Goal: Task Accomplishment & Management: Use online tool/utility

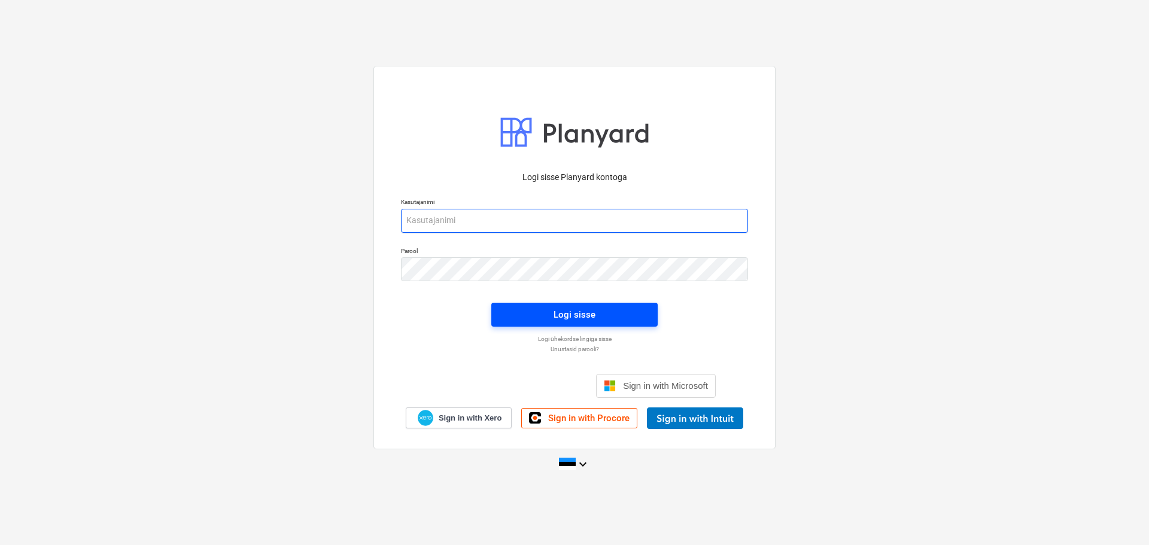
type input "[EMAIL_ADDRESS][DOMAIN_NAME]"
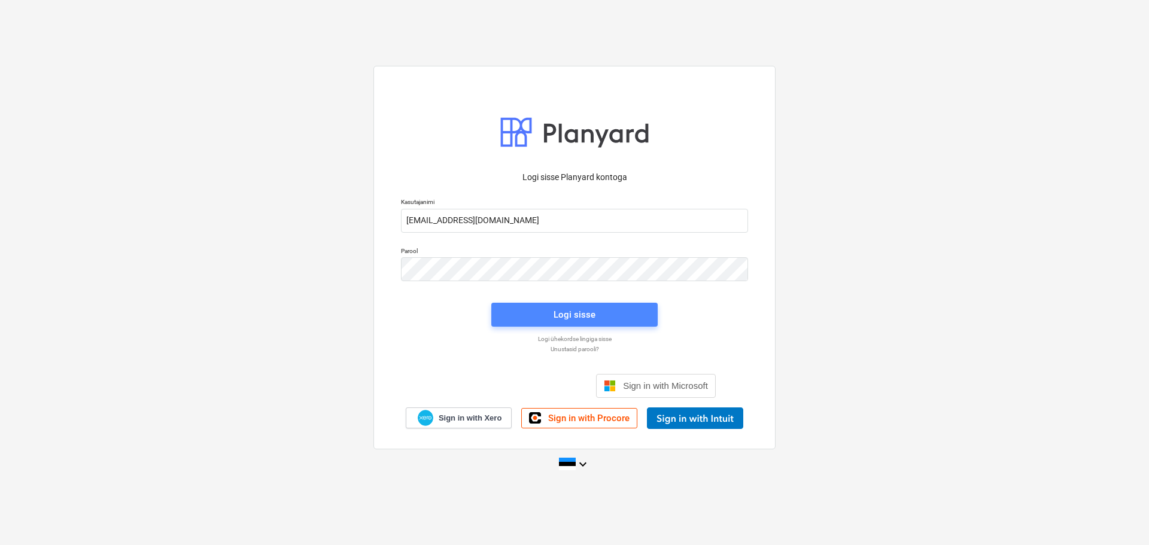
click at [566, 311] on div "Logi sisse" at bounding box center [575, 315] width 42 height 16
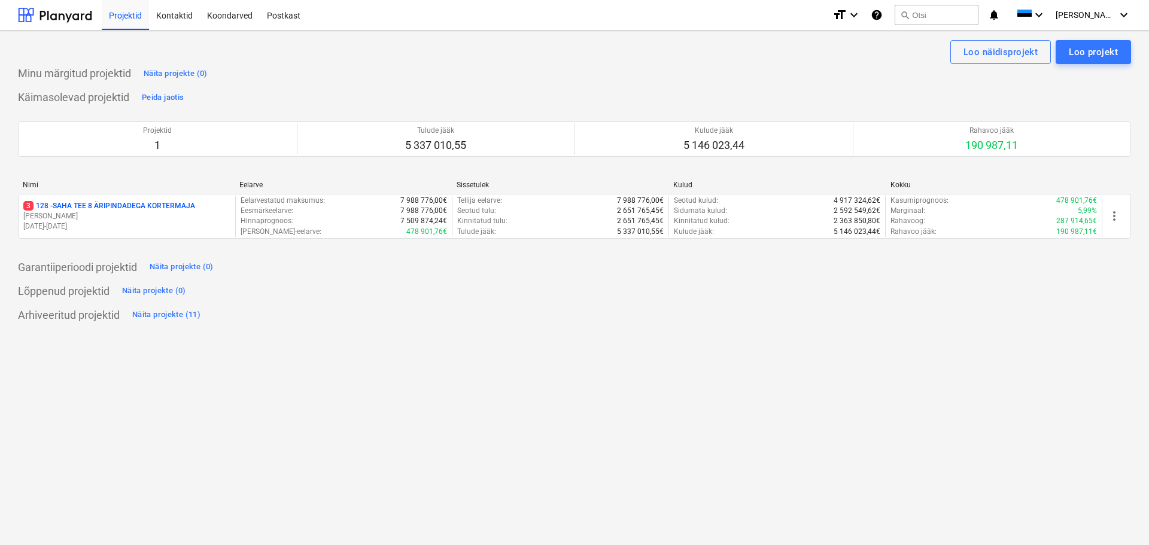
click at [105, 209] on p "3 128 - SAHA TEE 8 ÄRIPINDADEGA KORTERMAJA" at bounding box center [109, 206] width 172 height 10
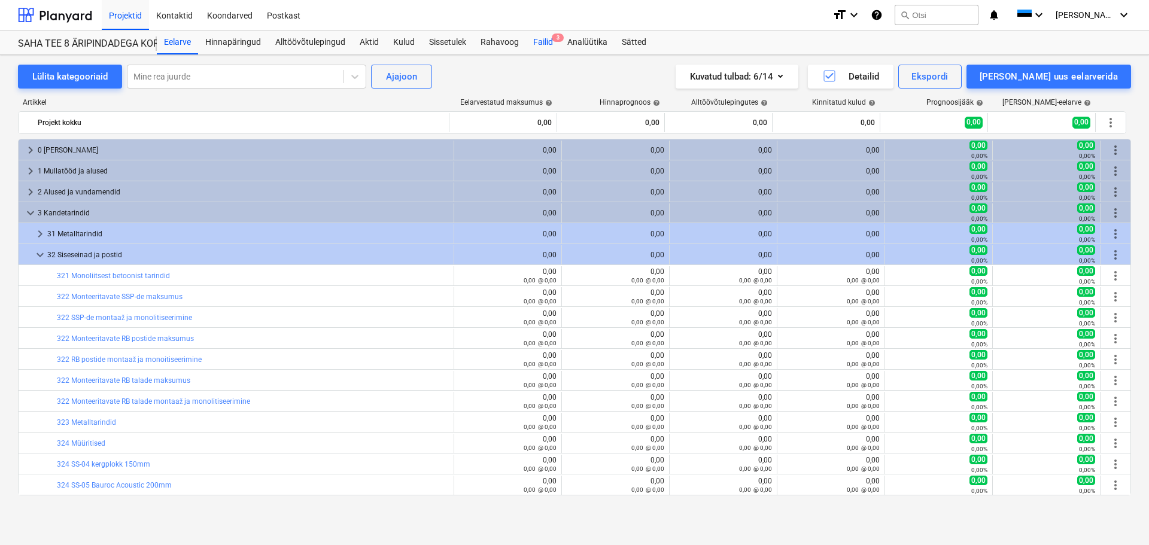
click at [545, 38] on div "Failid 3" at bounding box center [543, 43] width 34 height 24
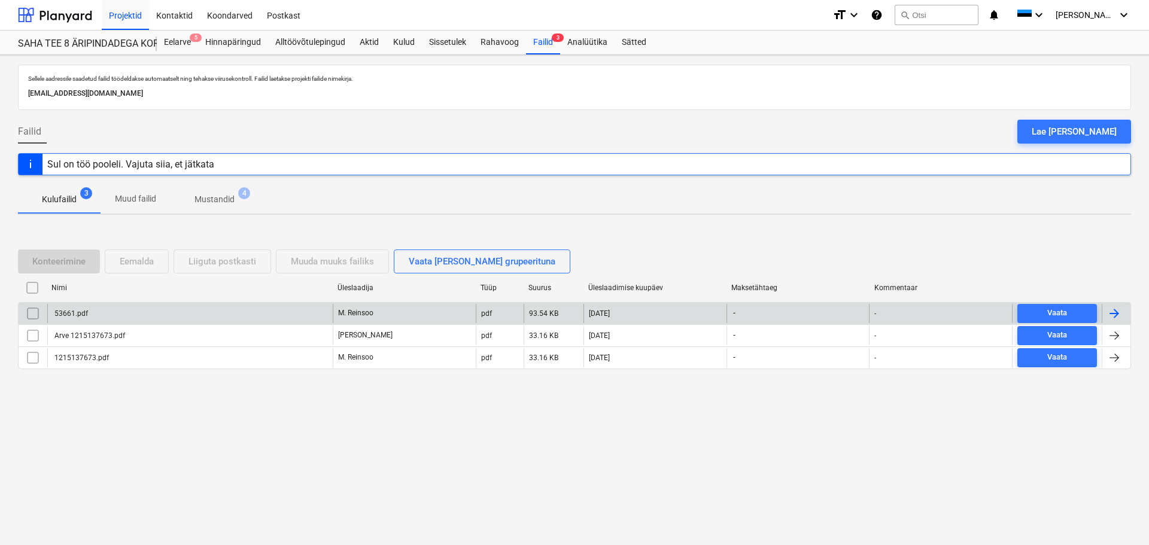
click at [66, 315] on div "53661.pdf" at bounding box center [70, 313] width 35 height 8
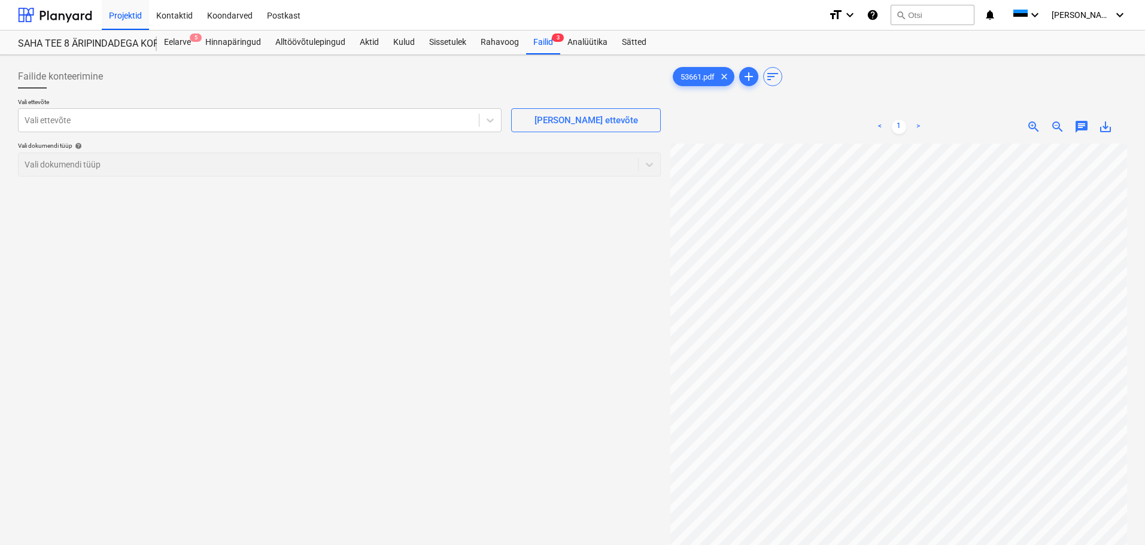
scroll to position [93, 84]
click at [360, 120] on div at bounding box center [249, 120] width 448 height 12
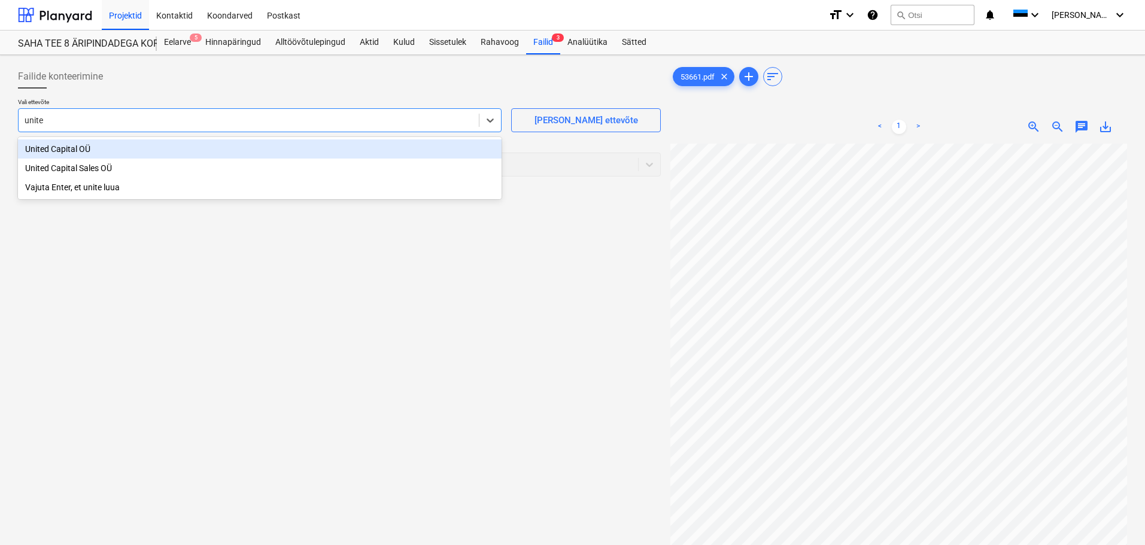
type input "united"
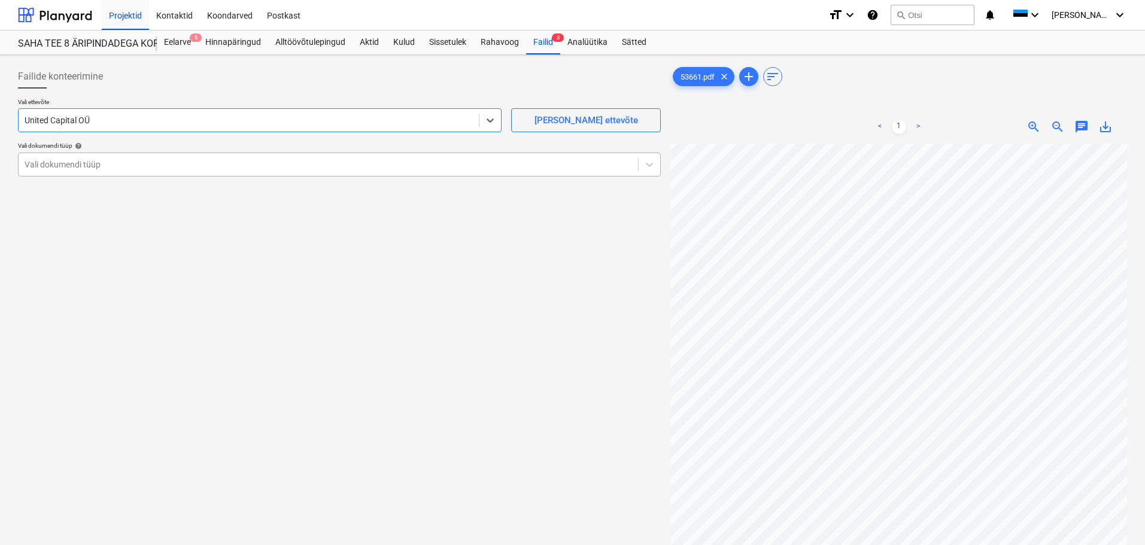
click at [323, 168] on div at bounding box center [329, 165] width 608 height 12
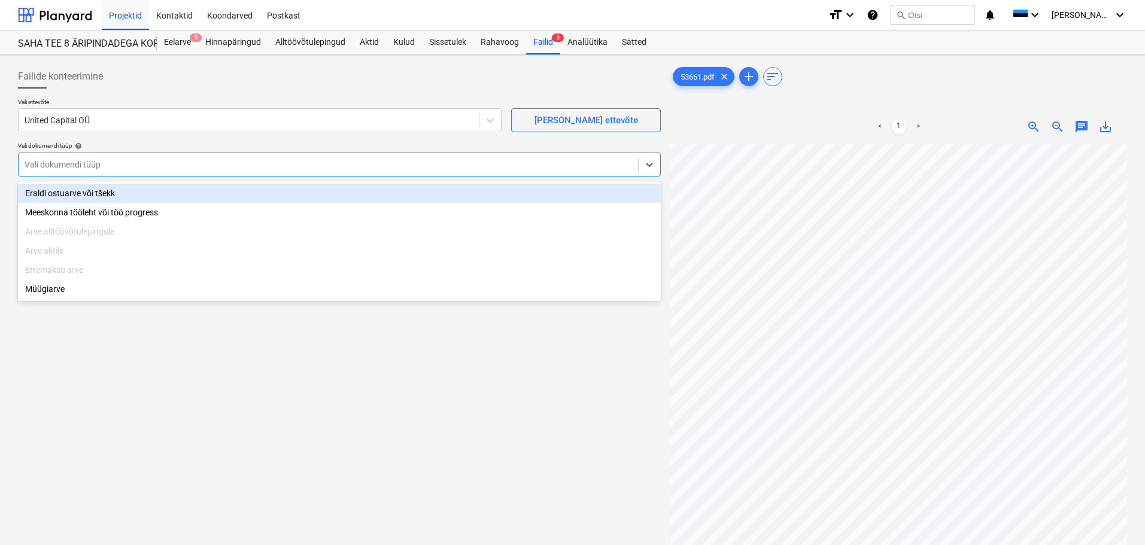
click at [256, 195] on div "Eraldi ostuarve või tšekk" at bounding box center [339, 193] width 643 height 19
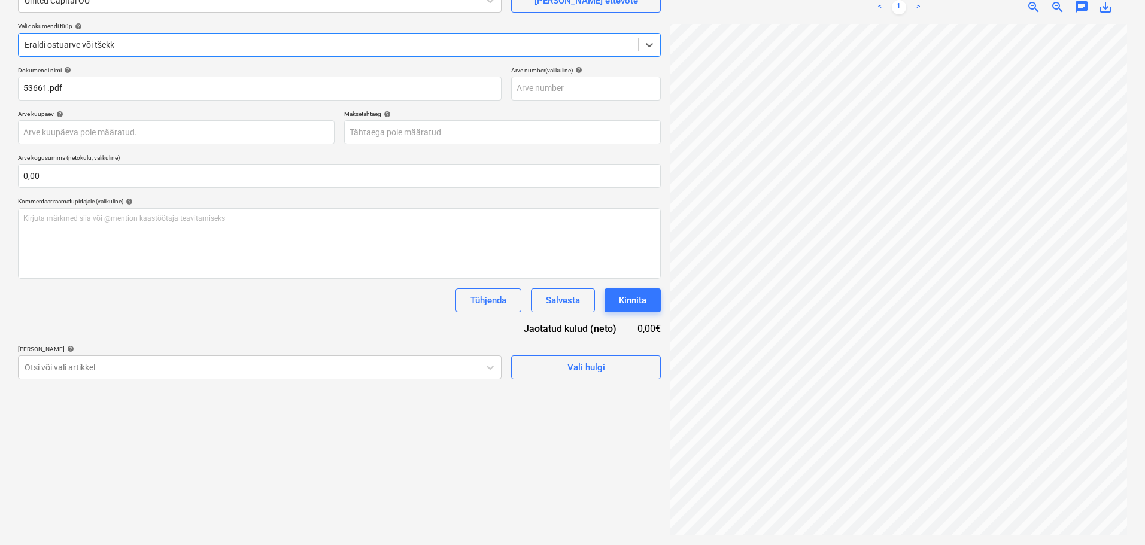
scroll to position [212, 84]
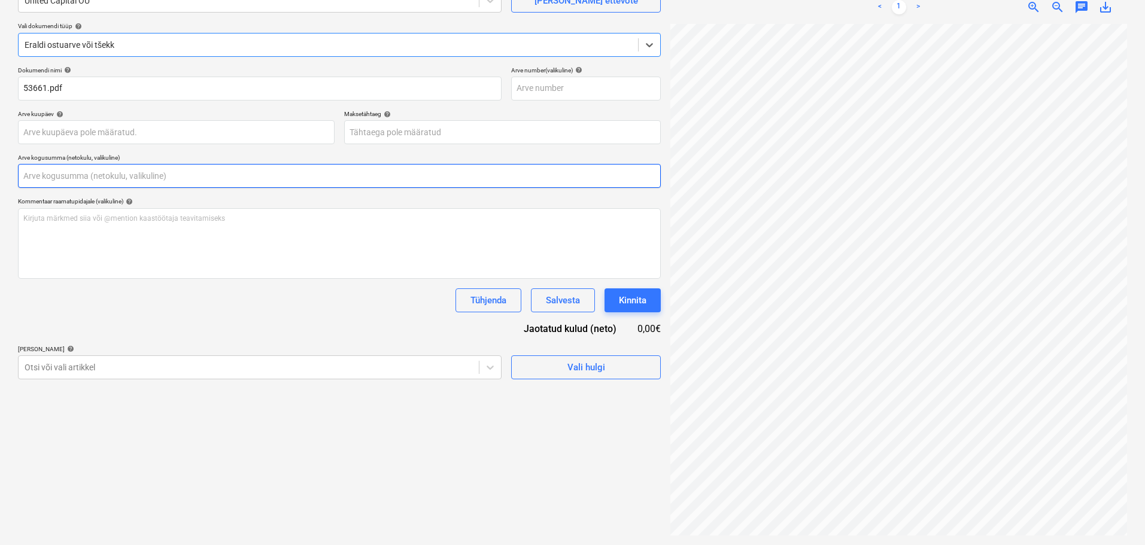
click at [96, 175] on input "text" at bounding box center [339, 176] width 643 height 24
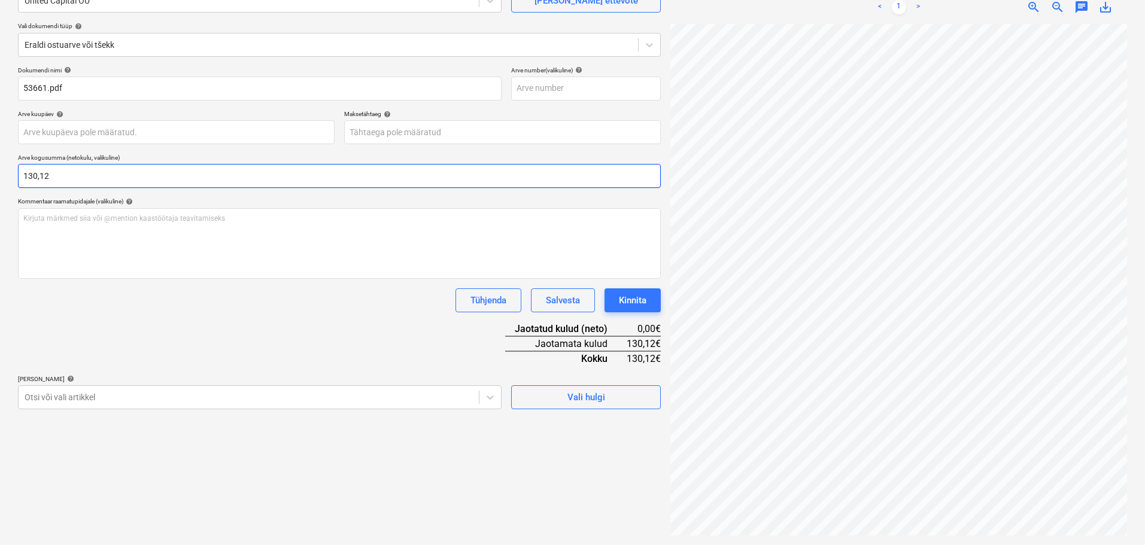
type input "130,12"
click at [81, 329] on body "Projektid Kontaktid Koondarved Postkast format_size keyboard_arrow_down help se…" at bounding box center [572, 152] width 1145 height 545
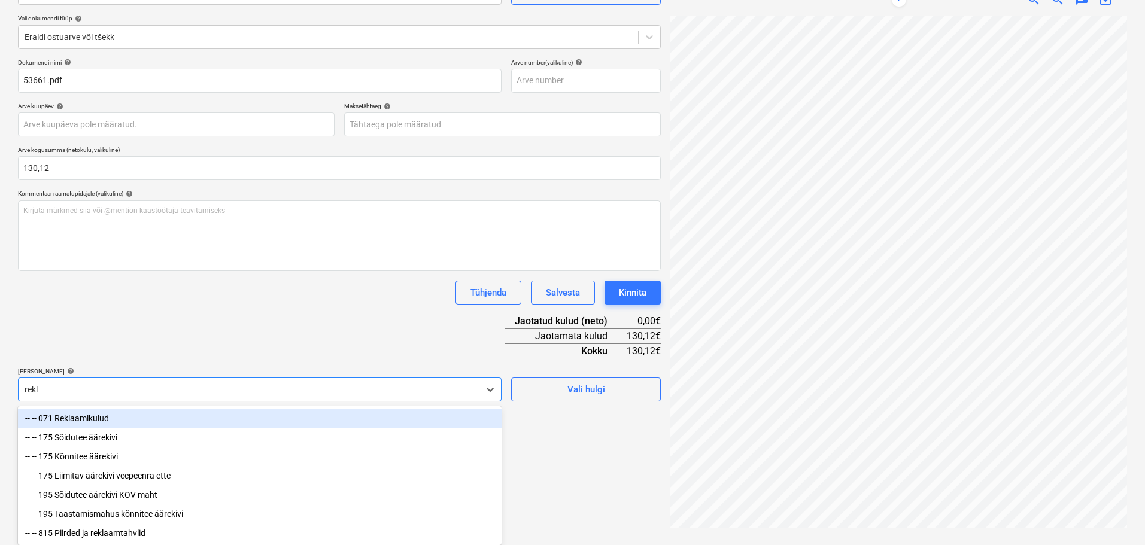
scroll to position [120, 0]
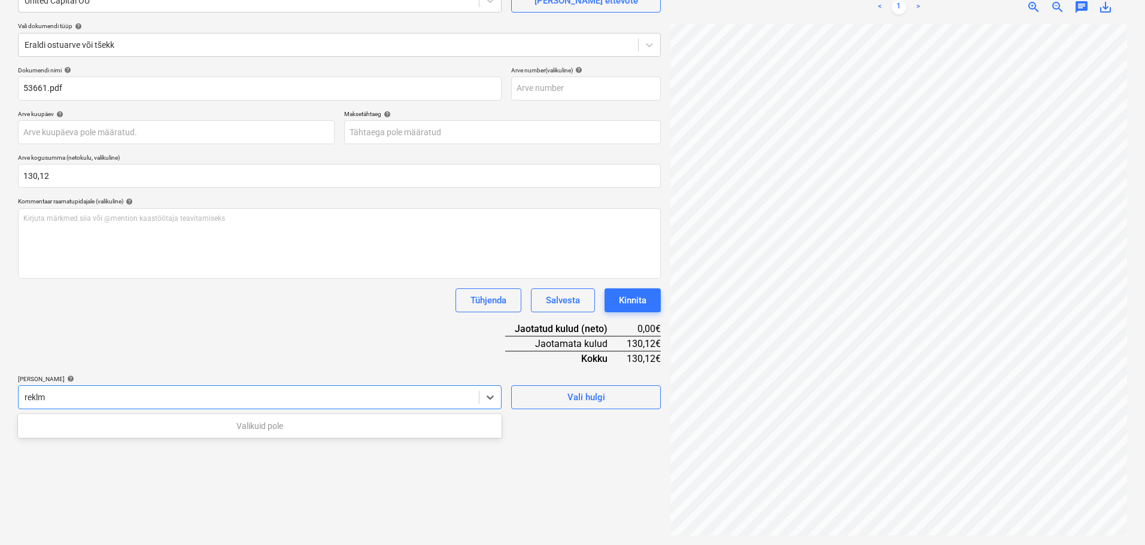
type input "rekl"
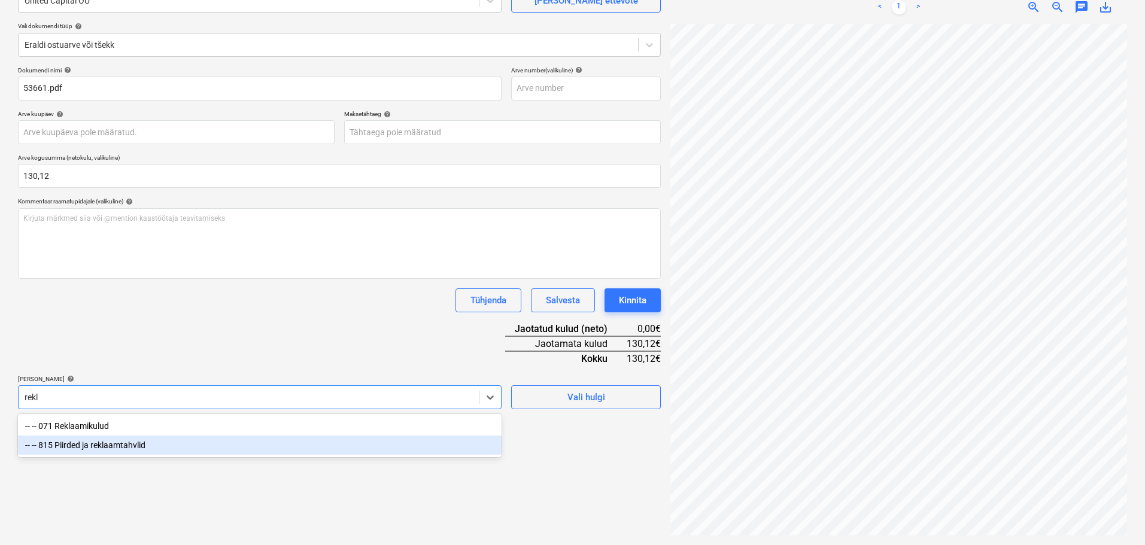
click at [116, 329] on div "-- -- 815 Piirded ja reklaamtahvlid" at bounding box center [260, 445] width 484 height 19
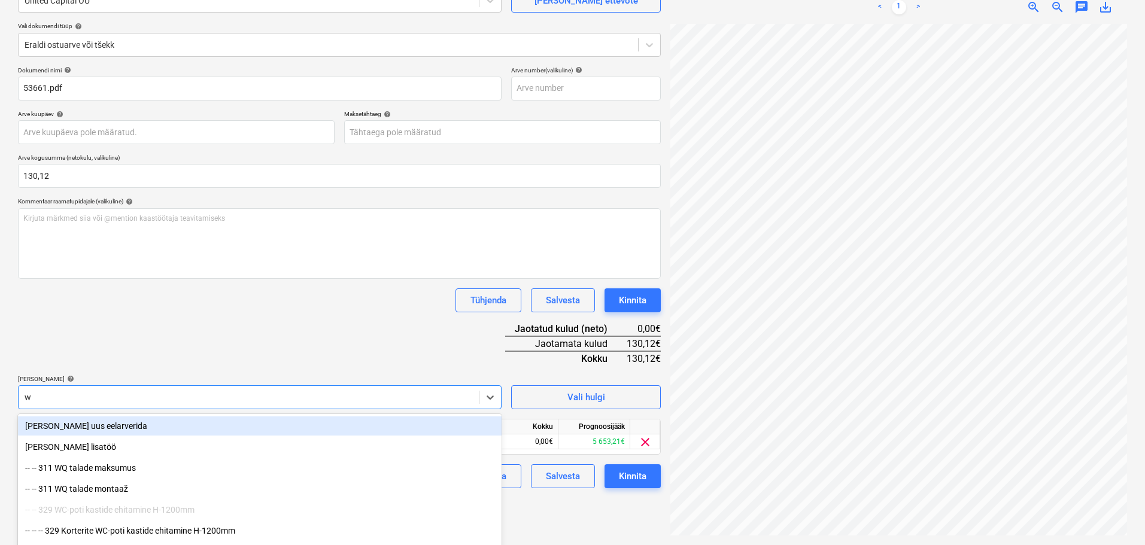
type input "wc"
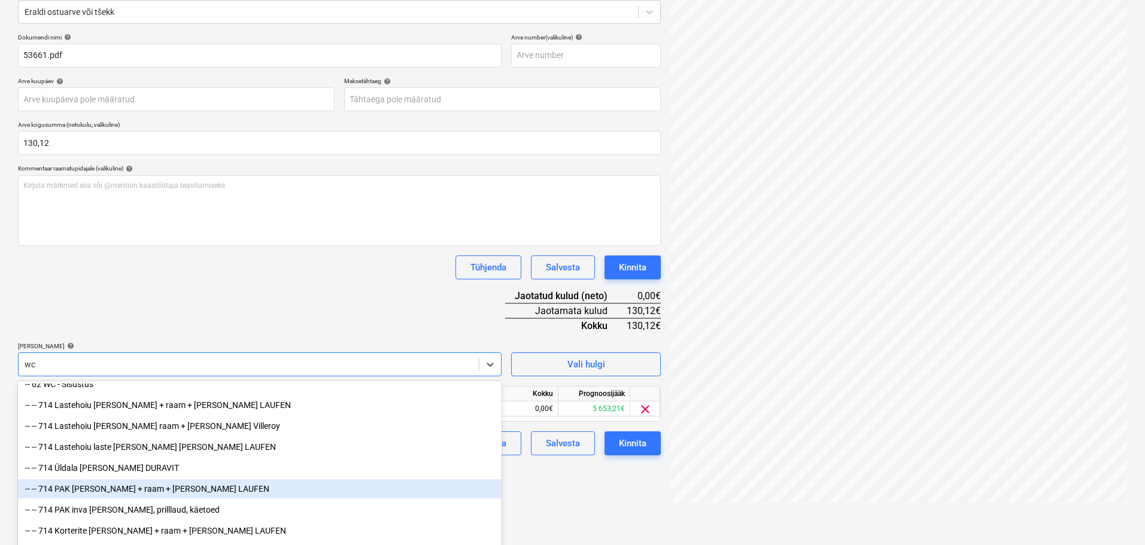
scroll to position [171, 0]
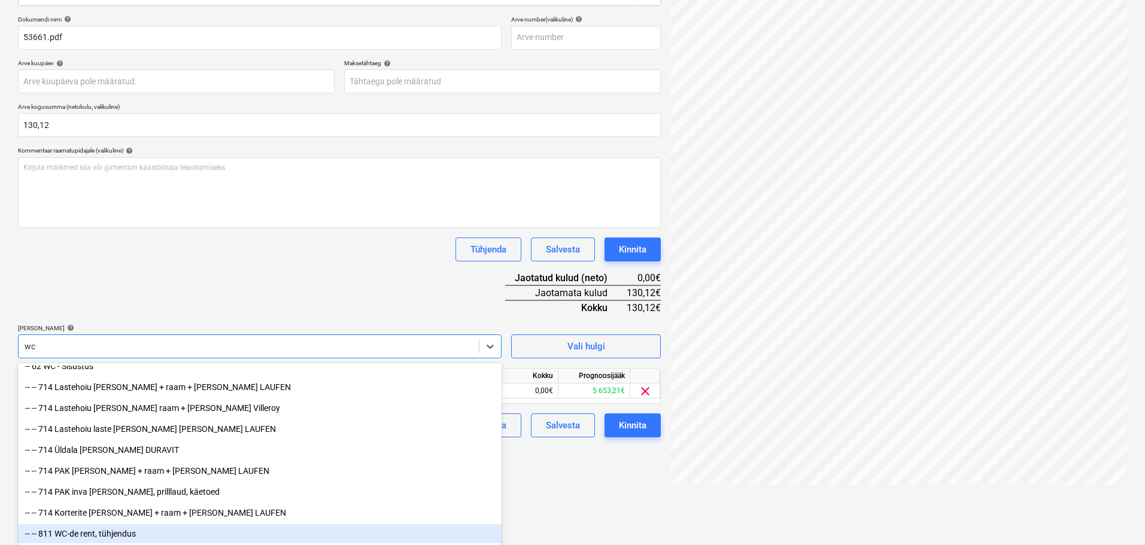
click at [104, 329] on div "-- -- 811 WC-de rent, tühjendus" at bounding box center [260, 533] width 484 height 19
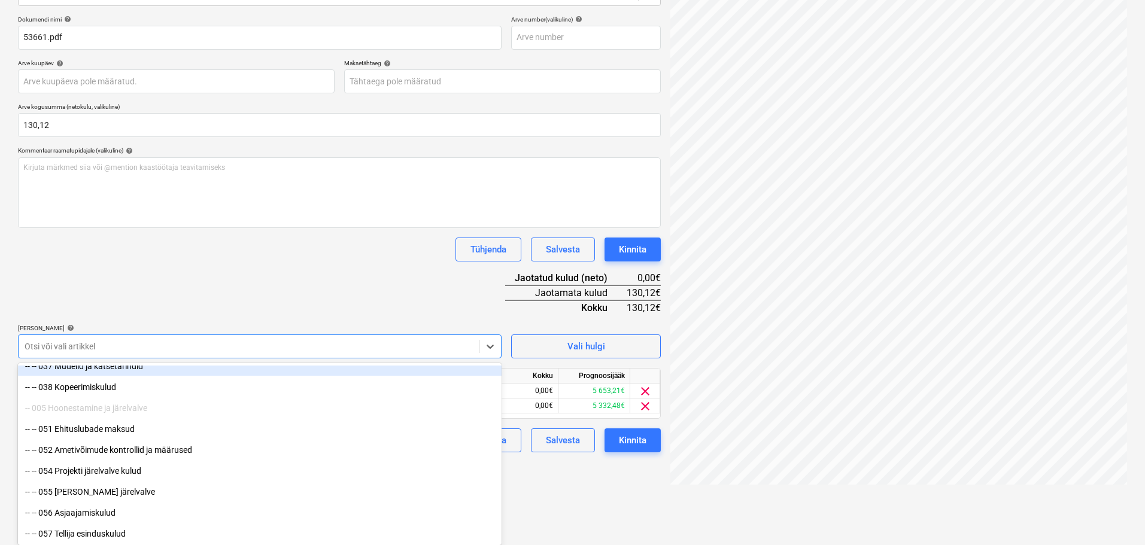
click at [165, 271] on div "Dokumendi nimi help 53661.pdf Arve number (valikuline) help Arve kuupäev help P…" at bounding box center [339, 234] width 643 height 437
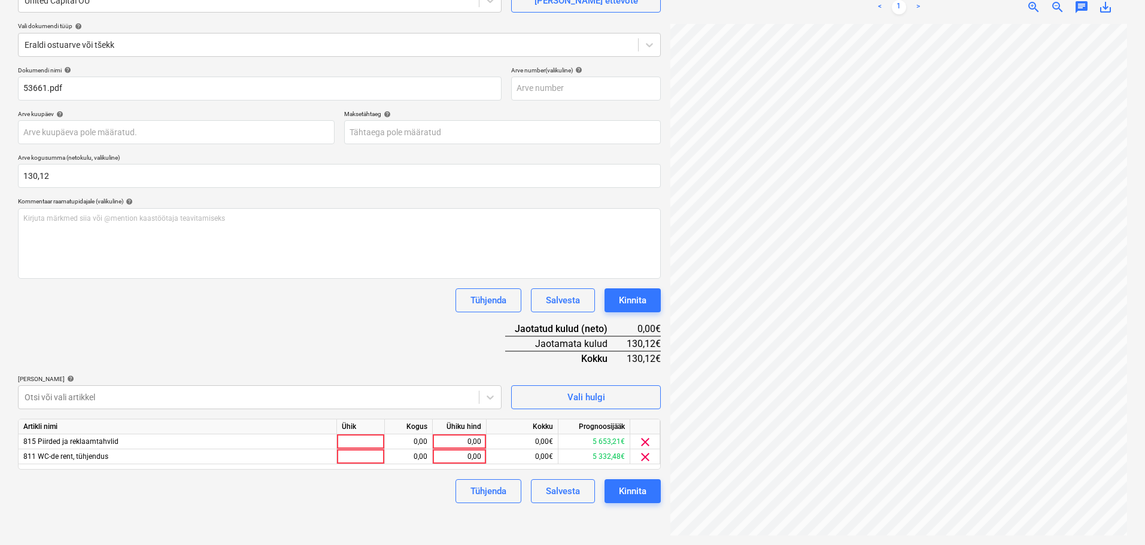
scroll to position [153, 84]
click at [446, 329] on div "0,00" at bounding box center [460, 457] width 44 height 15
type input "75"
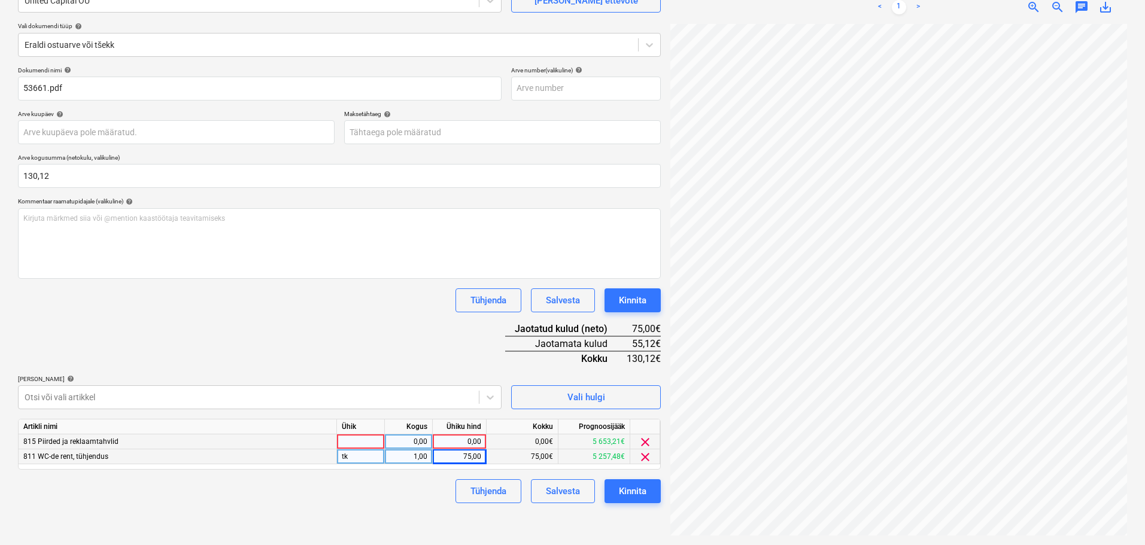
click at [461, 329] on div "0,00" at bounding box center [460, 442] width 44 height 15
type input "55,12"
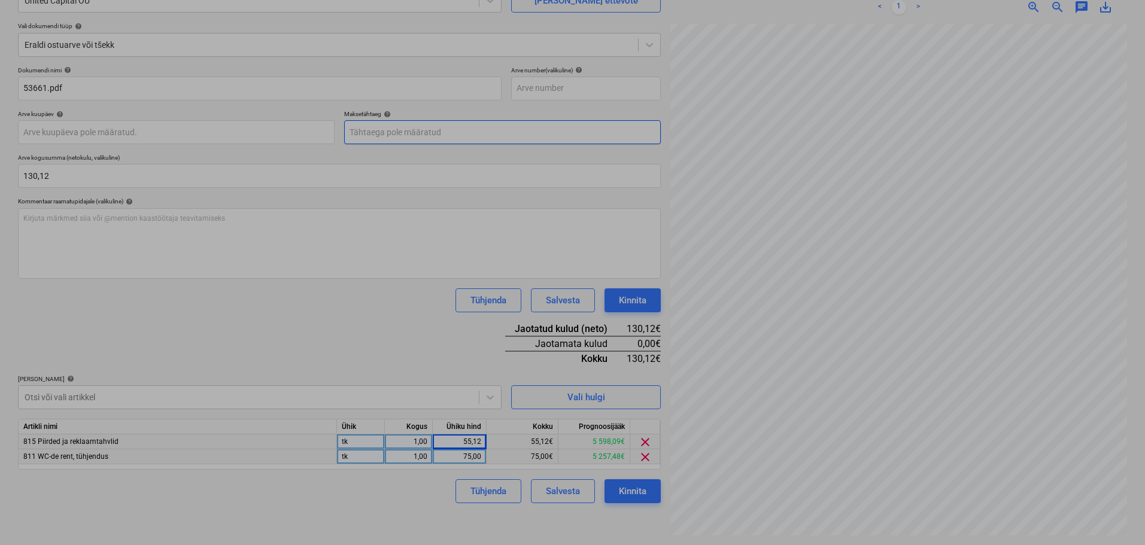
click at [466, 130] on body "Projektid Kontaktid Koondarved Postkast format_size keyboard_arrow_down help se…" at bounding box center [572, 152] width 1145 height 545
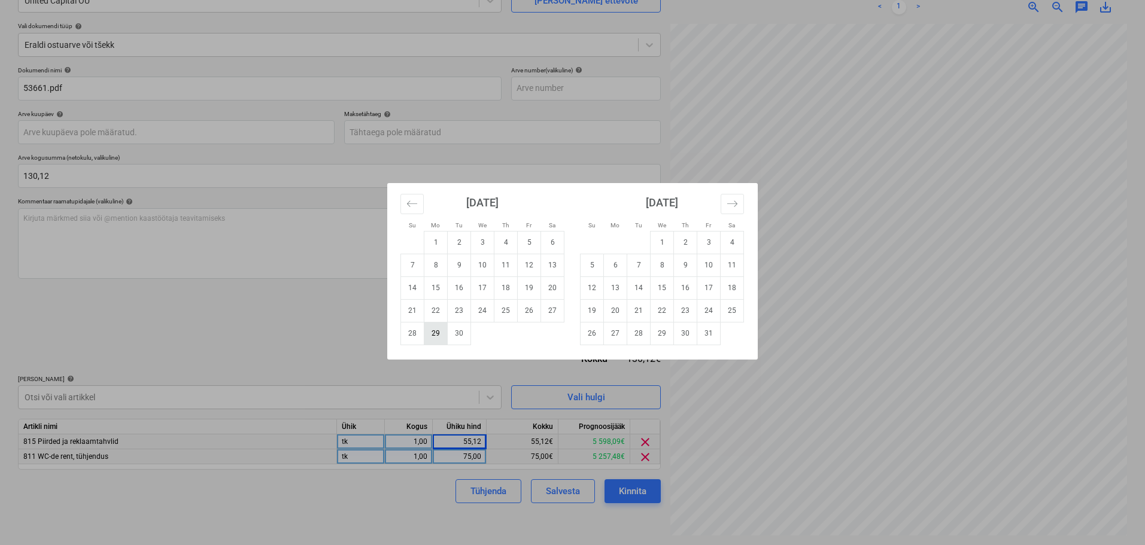
click at [434, 329] on td "29" at bounding box center [435, 333] width 23 height 23
type input "29 Sep 2025"
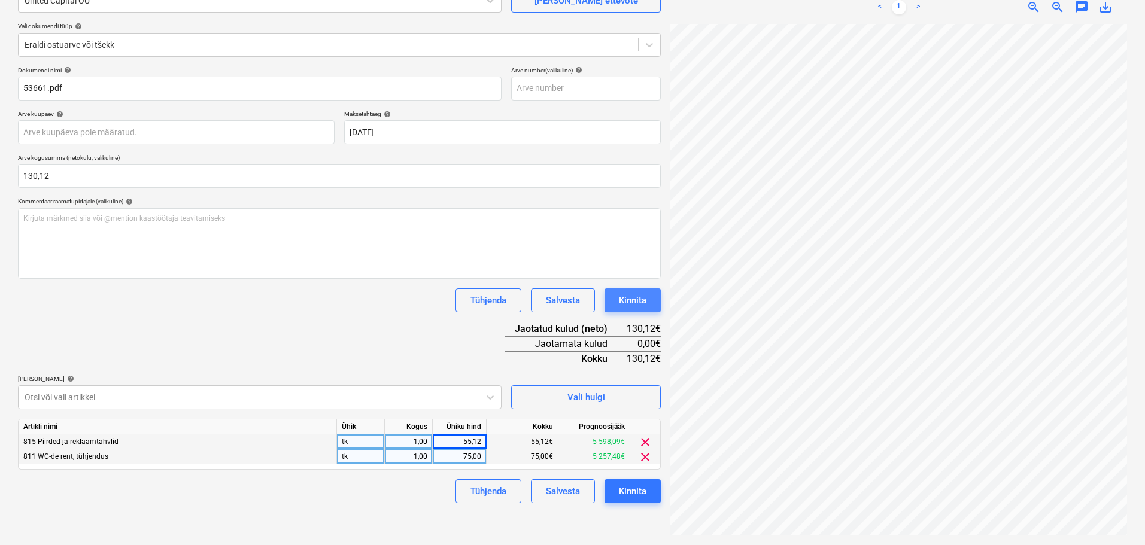
click at [624, 296] on div "Kinnita" at bounding box center [633, 301] width 28 height 16
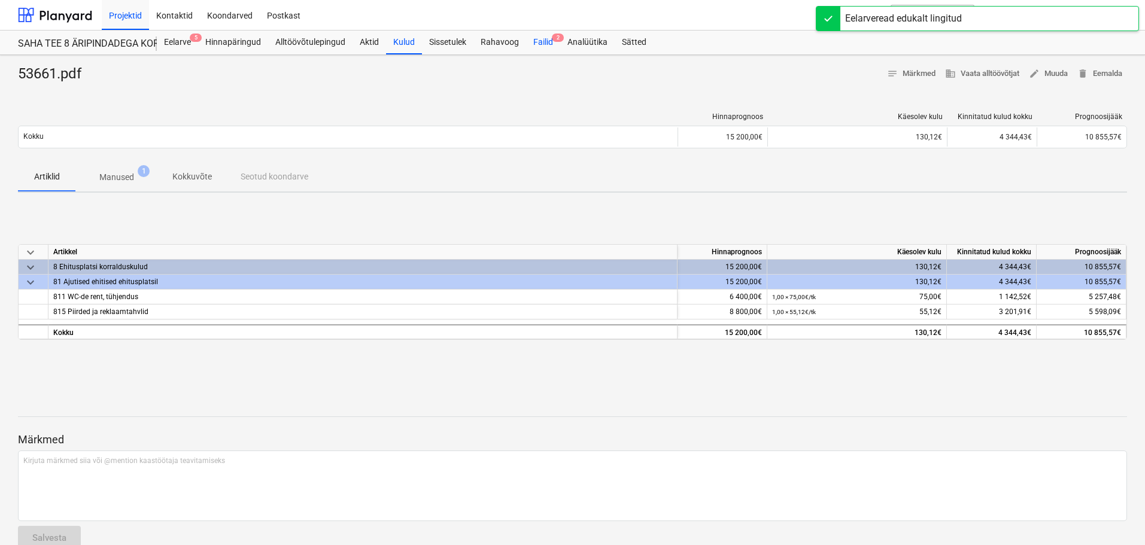
click at [537, 38] on div "Failid 2" at bounding box center [543, 43] width 34 height 24
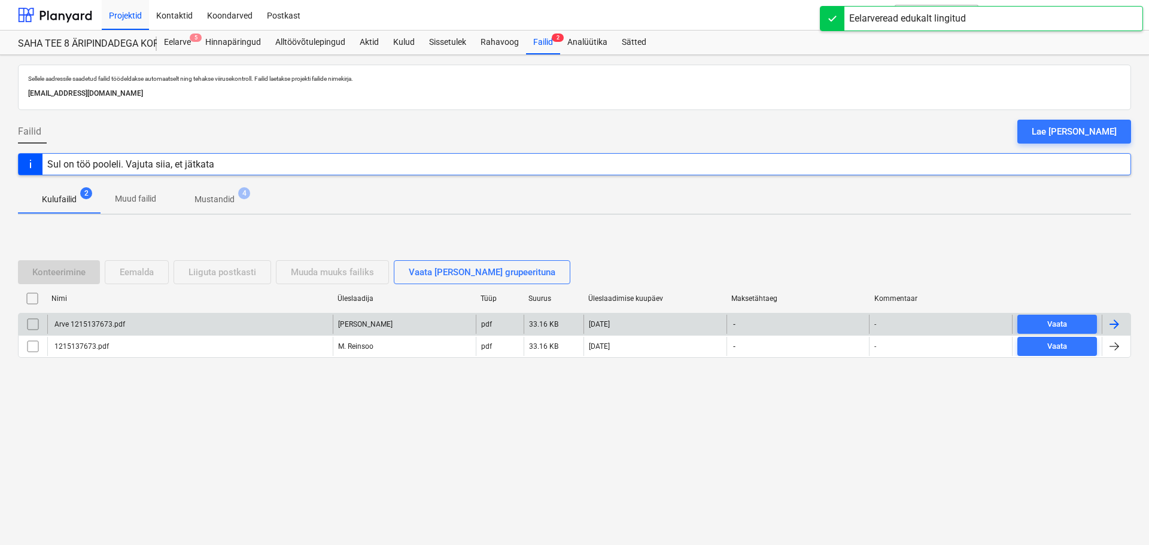
click at [108, 319] on div "Arve 1215137673.pdf" at bounding box center [190, 324] width 286 height 19
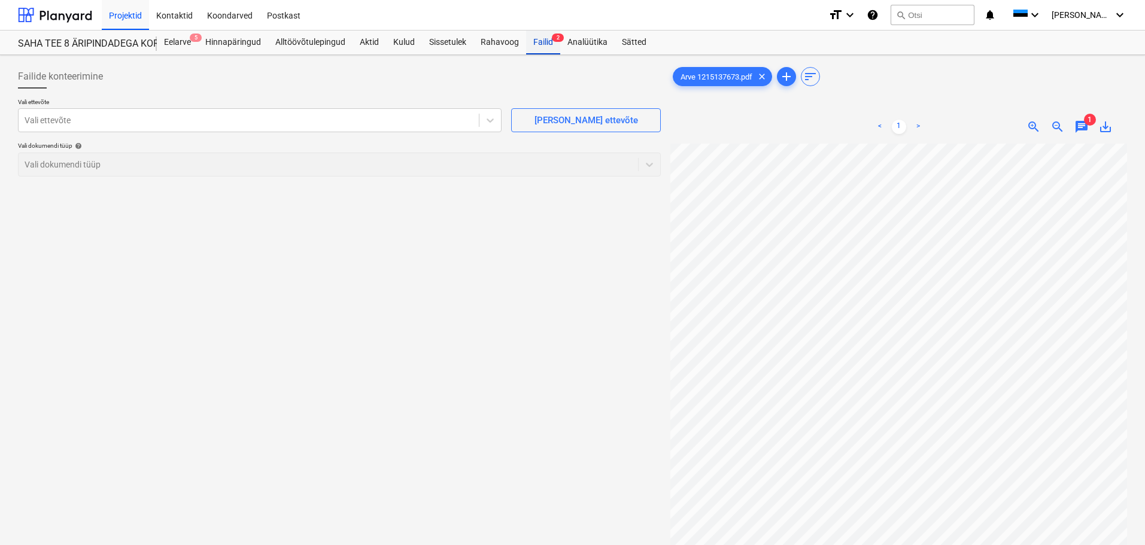
drag, startPoint x: 552, startPoint y: 41, endPoint x: 537, endPoint y: 41, distance: 15.6
click at [537, 41] on div "Failid 2" at bounding box center [543, 43] width 34 height 24
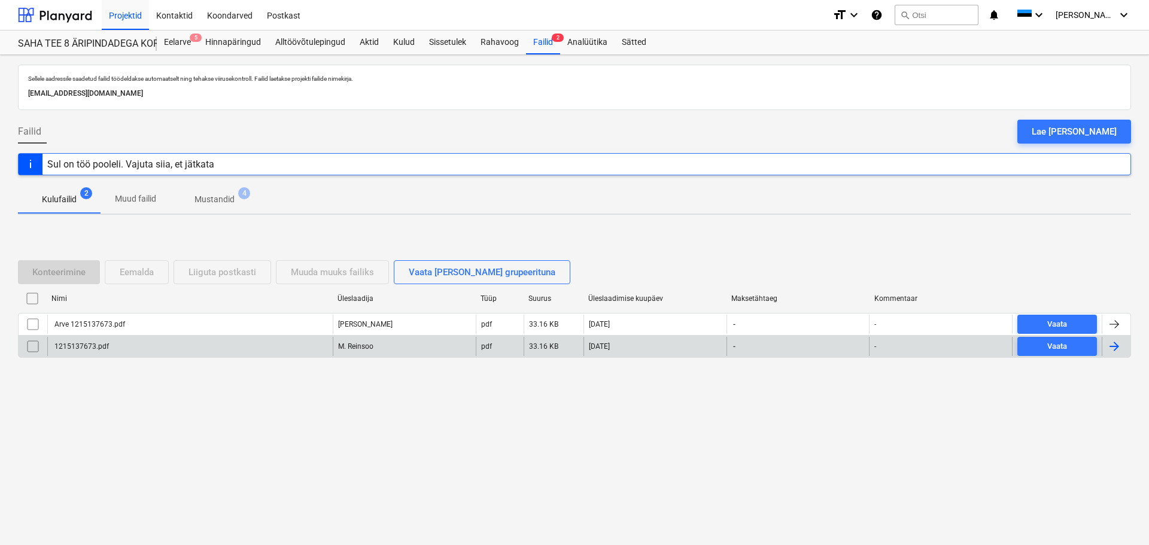
click at [80, 329] on div "1215137673.pdf" at bounding box center [190, 346] width 286 height 19
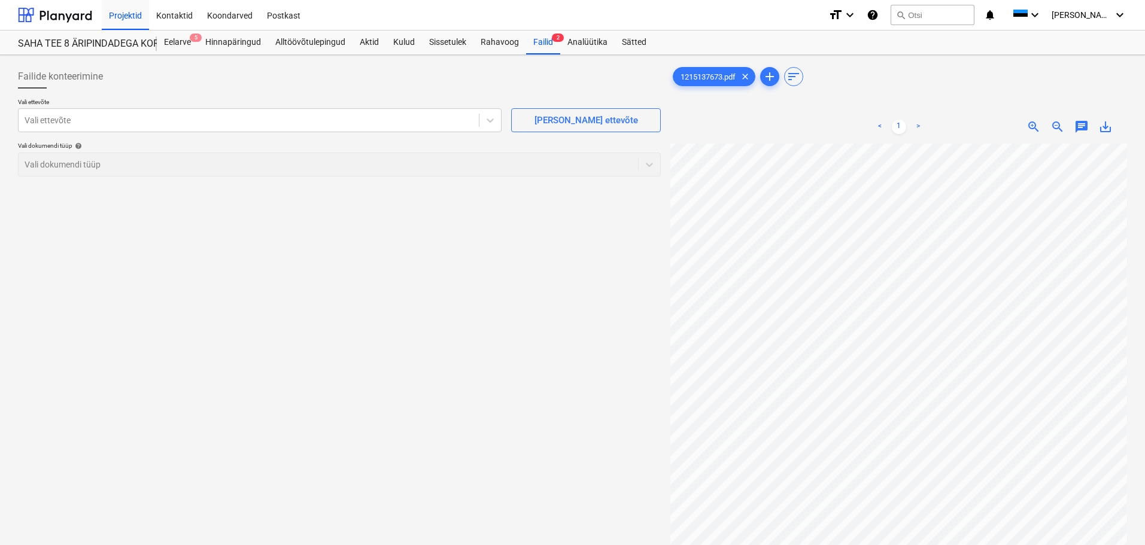
scroll to position [32, 79]
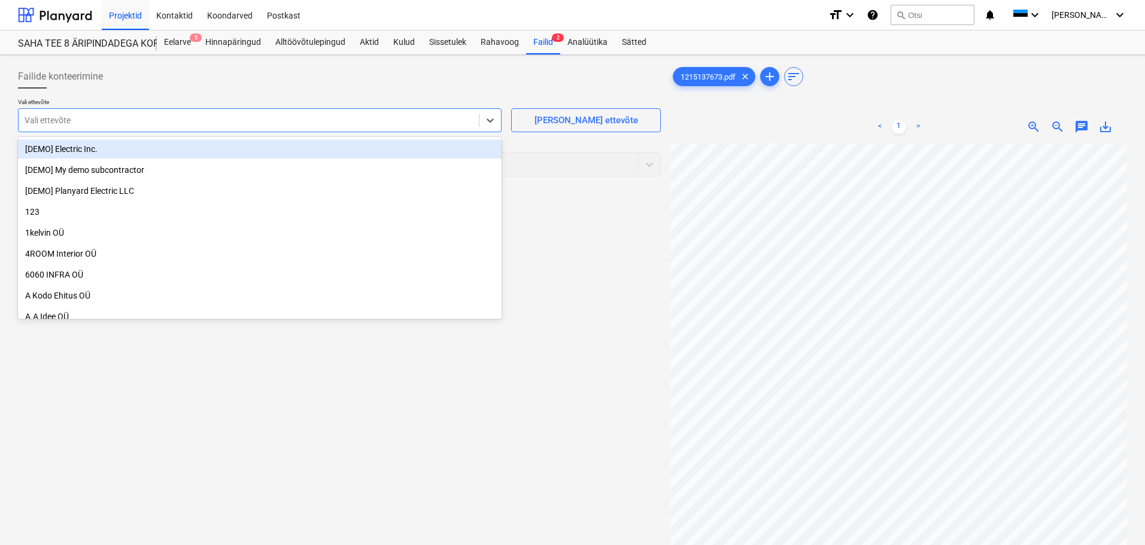
click at [284, 125] on div at bounding box center [249, 120] width 448 height 12
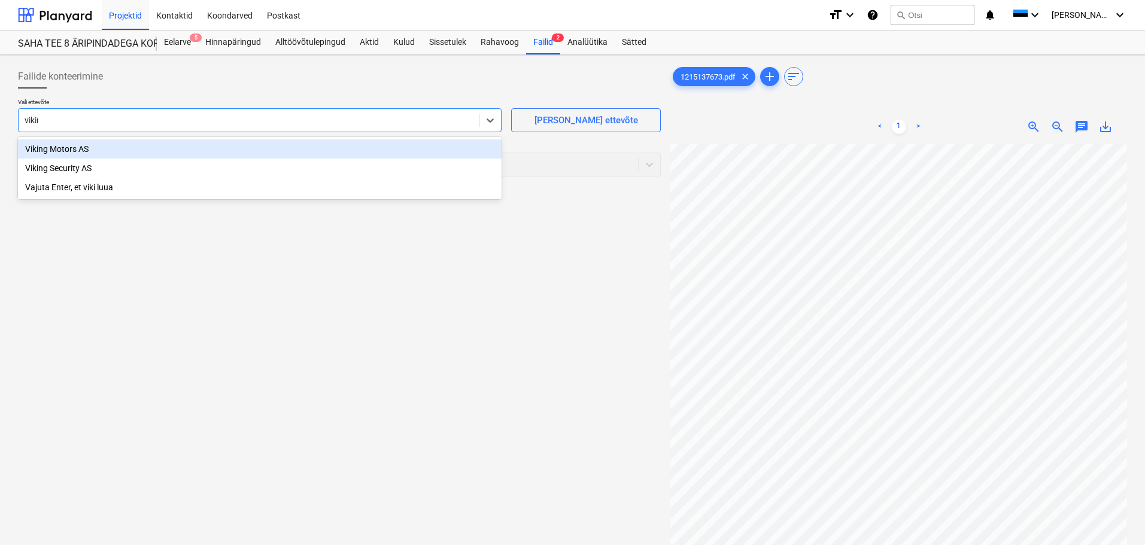
type input "viking"
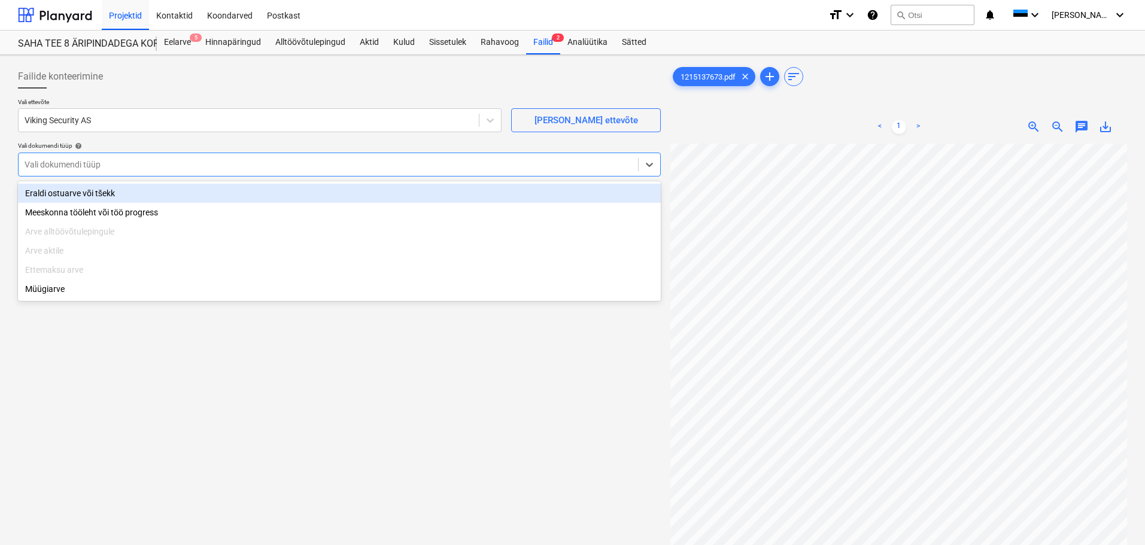
click at [267, 160] on div at bounding box center [329, 165] width 608 height 12
click at [245, 189] on div "Eraldi ostuarve või tšekk" at bounding box center [339, 193] width 643 height 19
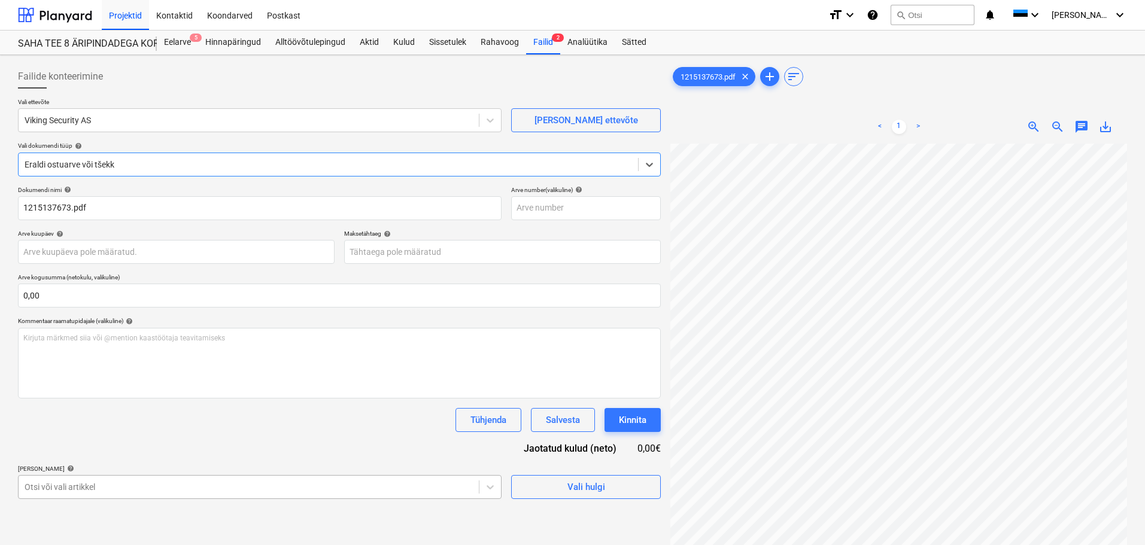
click at [157, 329] on body "Projektid Kontaktid Koondarved Postkast format_size keyboard_arrow_down help se…" at bounding box center [572, 272] width 1145 height 545
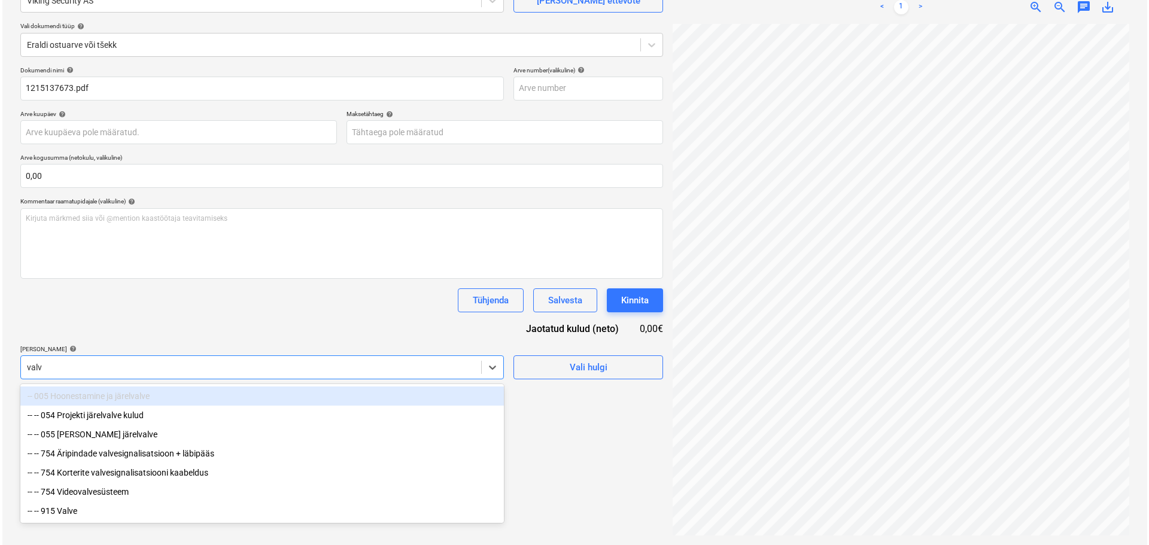
scroll to position [120, 0]
type input "valve"
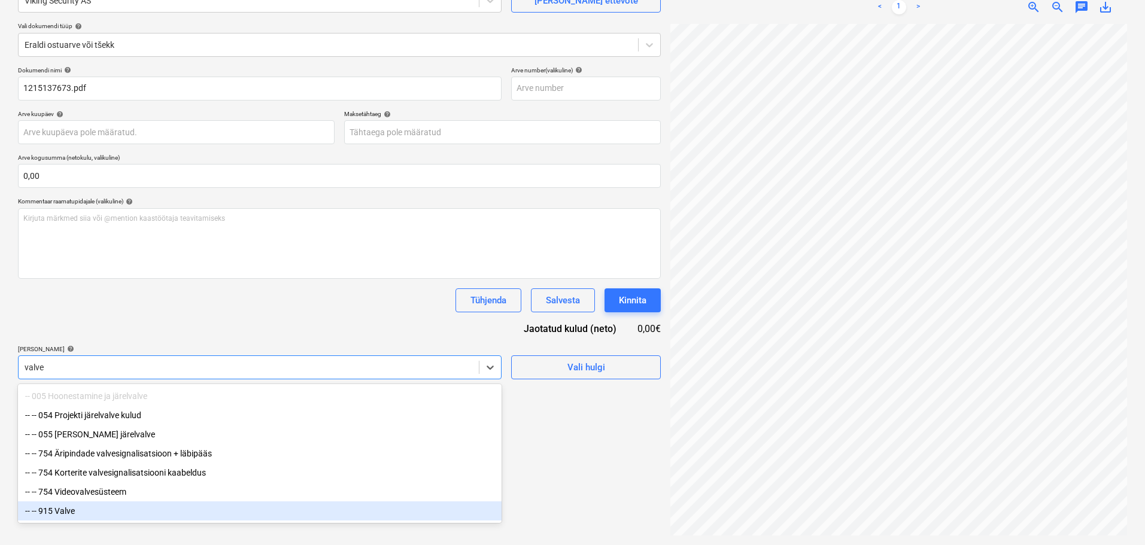
click at [128, 329] on div "-- -- 915 Valve" at bounding box center [260, 511] width 484 height 19
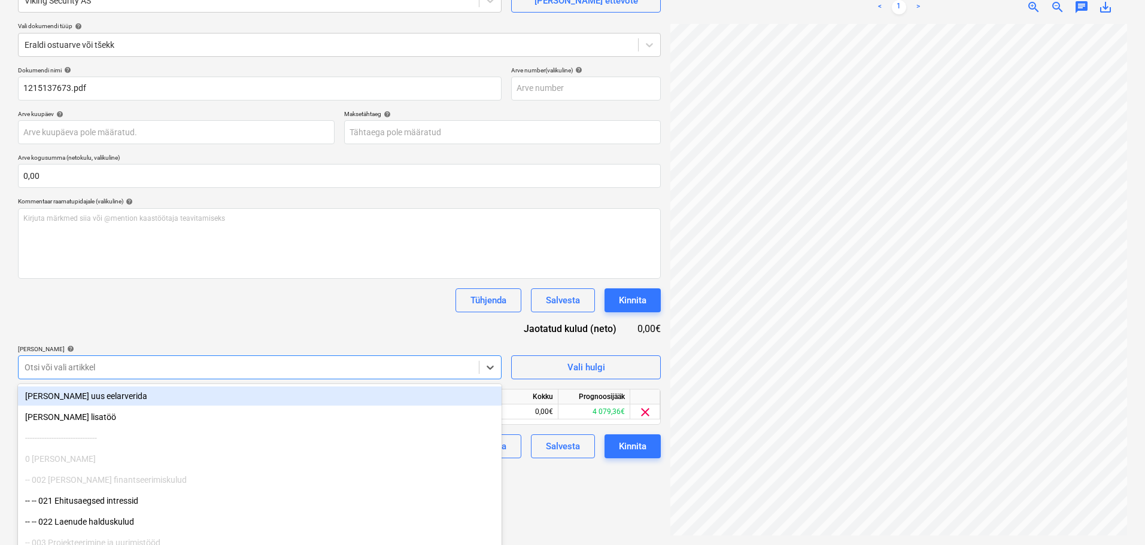
click at [177, 320] on div "Dokumendi nimi help 1215137673.pdf Arve number (valikuline) help Arve kuupäev h…" at bounding box center [339, 262] width 643 height 392
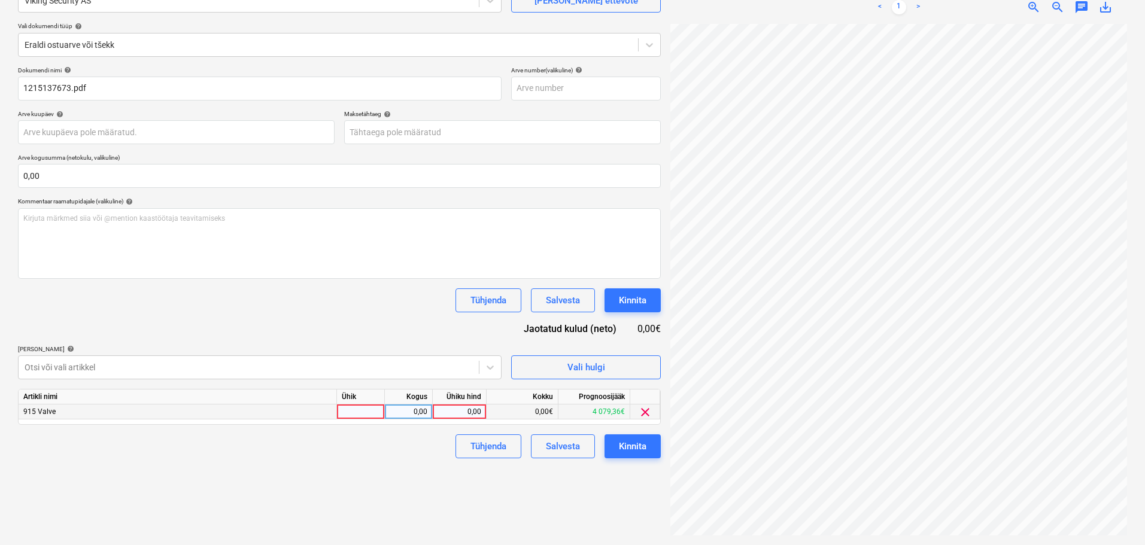
click at [458, 329] on div "0,00" at bounding box center [460, 412] width 44 height 15
type input "22"
click at [400, 329] on div "Failide konteerimine Vali ettevõte Viking Security AS Lisa uus ettevõte Vali do…" at bounding box center [339, 240] width 652 height 600
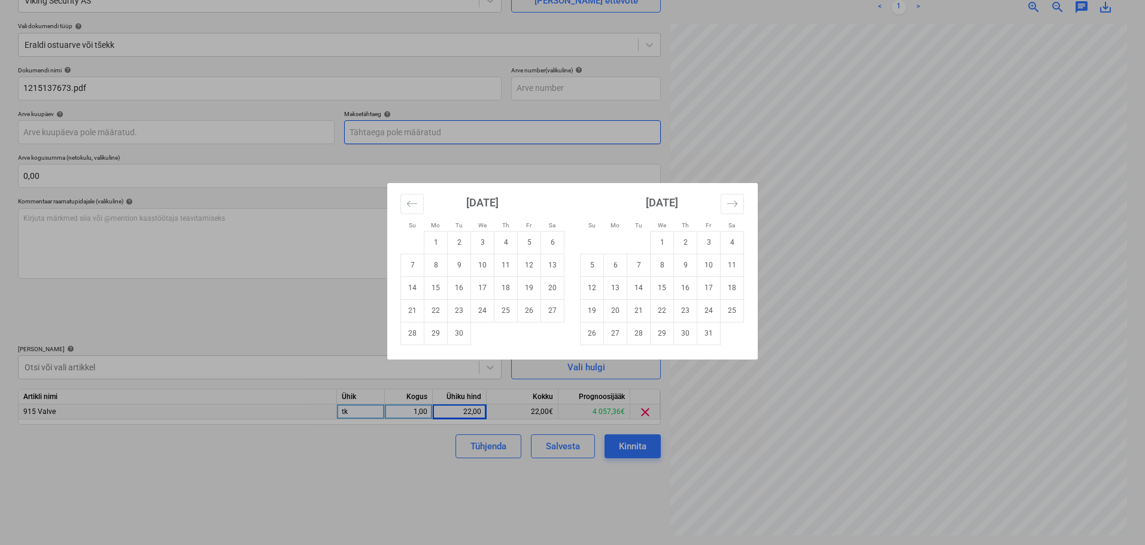
click at [441, 132] on body "Projektid Kontaktid Koondarved Postkast format_size keyboard_arrow_down help se…" at bounding box center [572, 152] width 1145 height 545
click at [410, 329] on td "28" at bounding box center [412, 333] width 23 height 23
type input "28 Sep 2025"
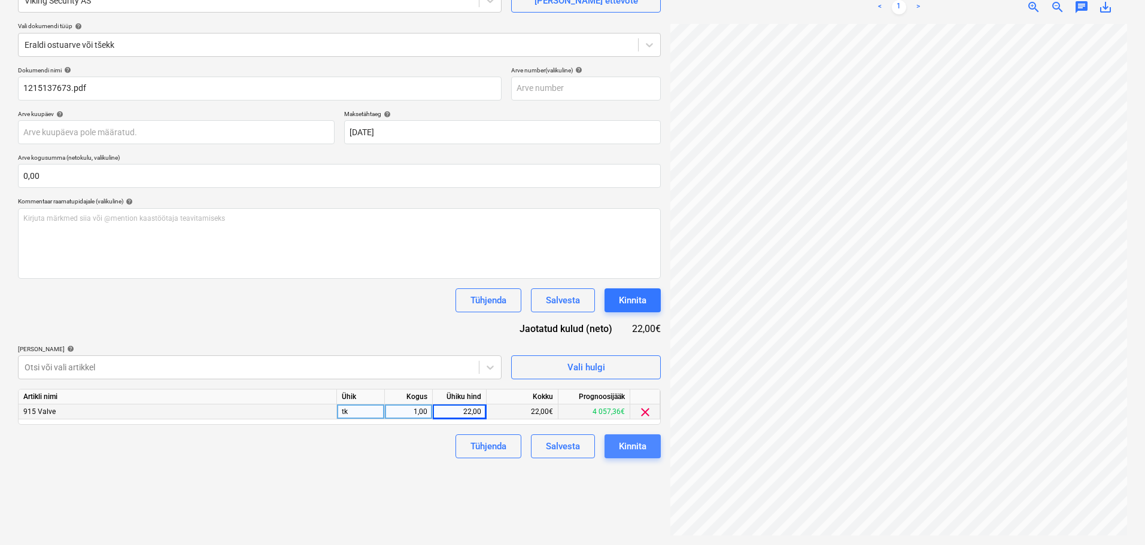
click at [629, 329] on div "Kinnita" at bounding box center [633, 447] width 28 height 16
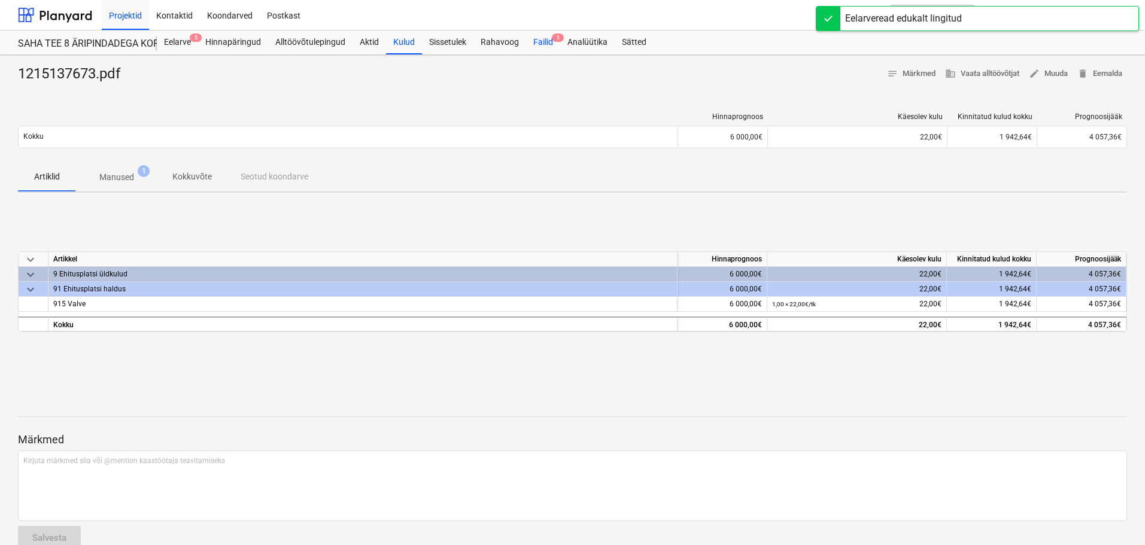
click at [532, 38] on div "Failid 1" at bounding box center [543, 43] width 34 height 24
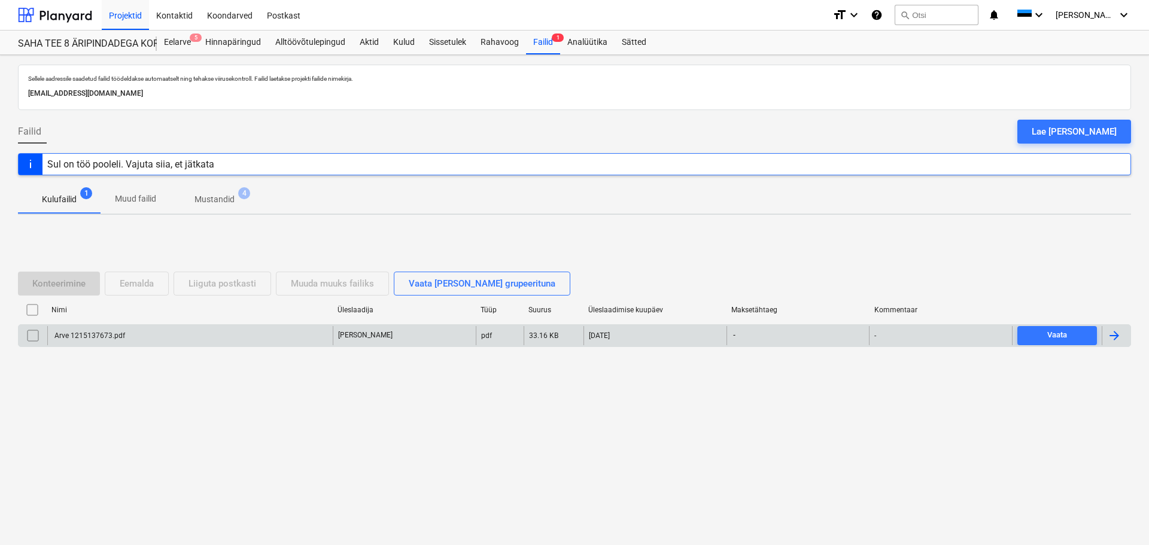
click at [155, 329] on div "Arve 1215137673.pdf" at bounding box center [190, 335] width 286 height 19
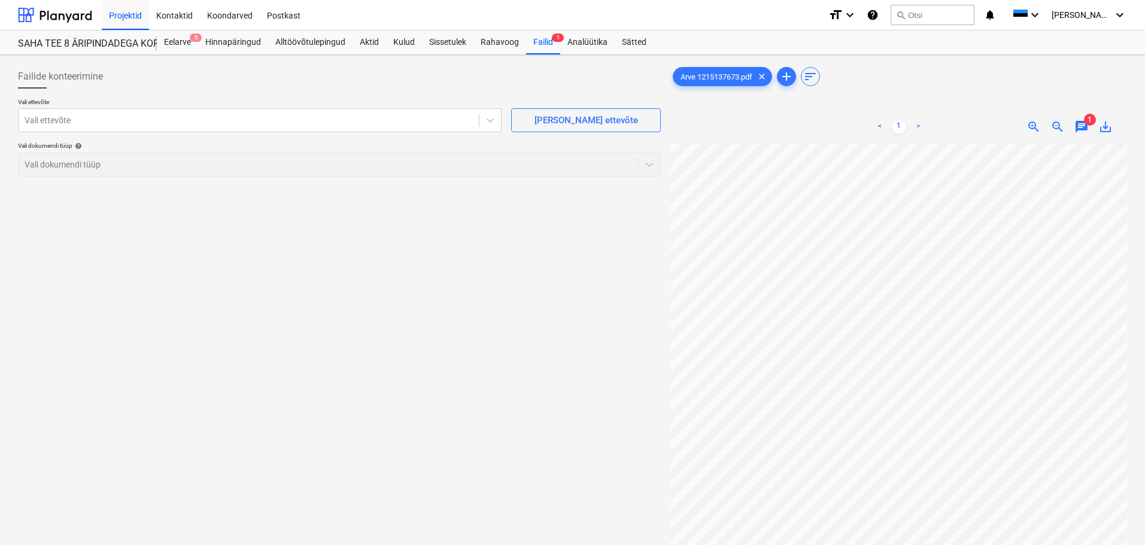
scroll to position [28, 25]
click at [296, 39] on div "Alltöövõtulepingud" at bounding box center [310, 43] width 84 height 24
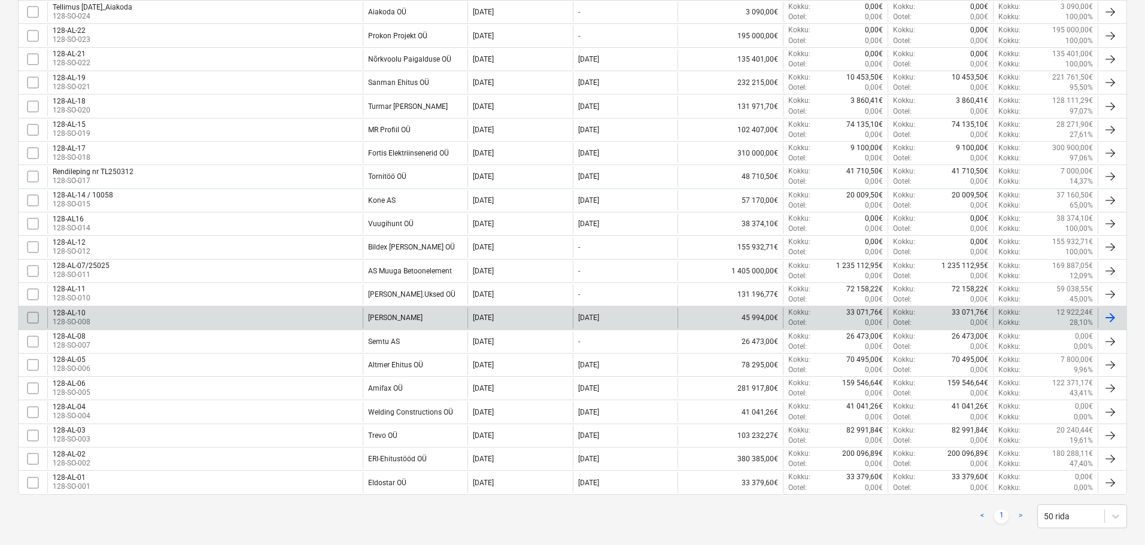
scroll to position [471, 0]
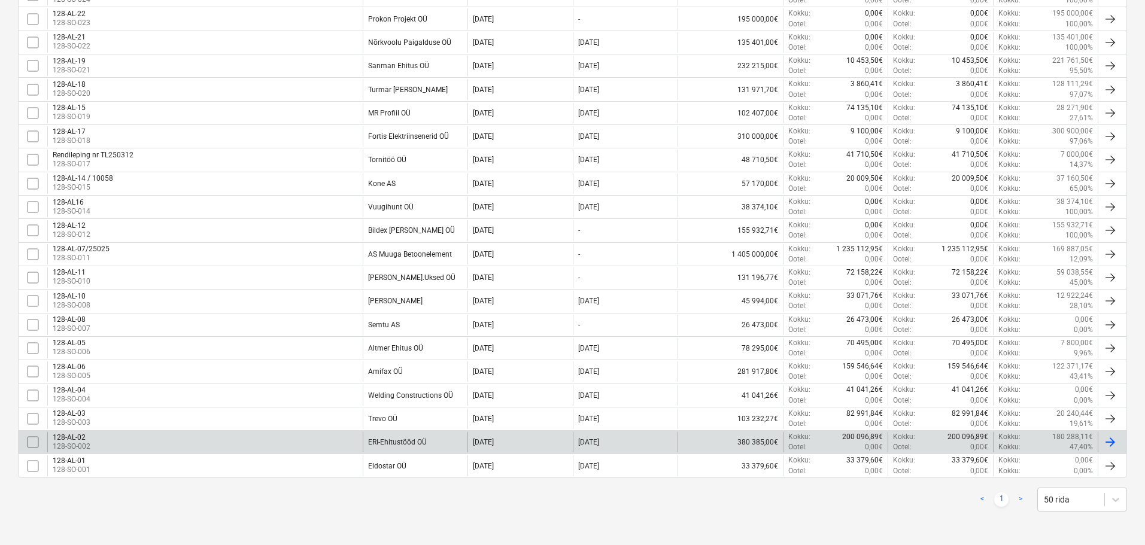
click at [137, 329] on div "128-AL-02 128-SO-002" at bounding box center [204, 442] width 315 height 20
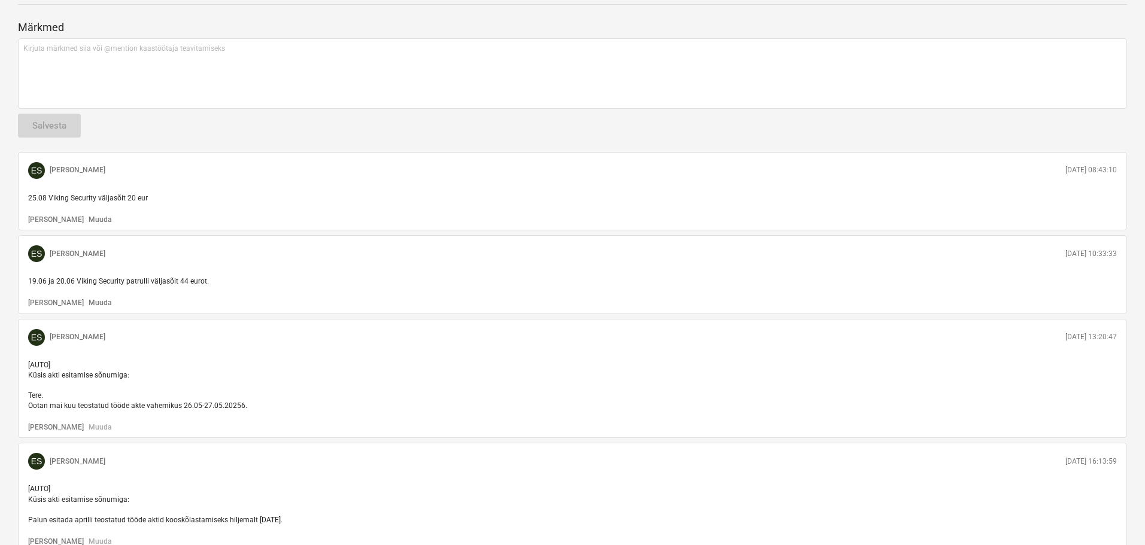
scroll to position [958, 0]
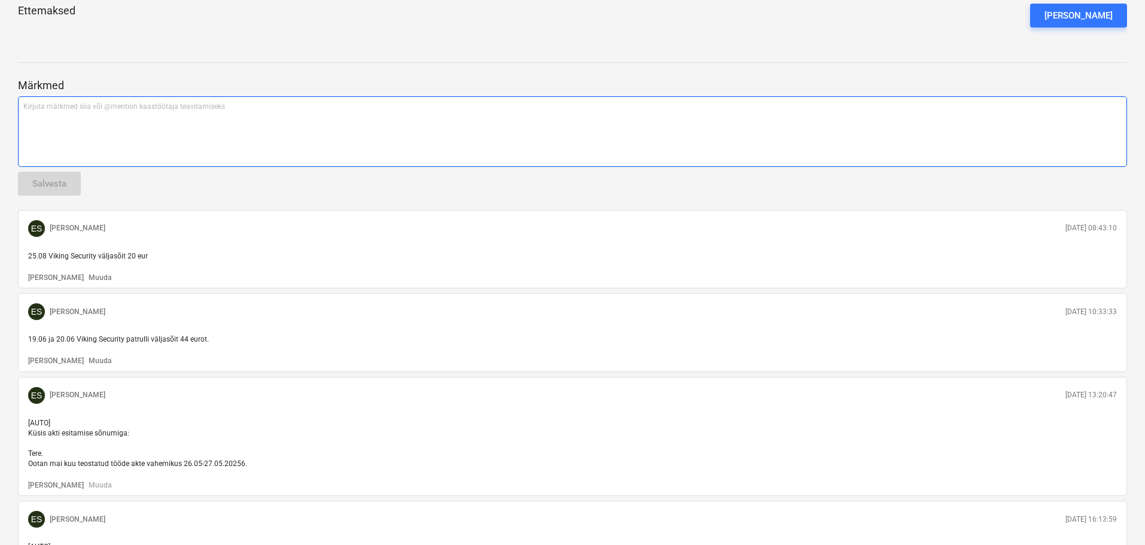
click at [98, 114] on div "Kirjuta märkmed siia või @mention kaastöötaja teavitamiseks ﻿" at bounding box center [572, 131] width 1109 height 71
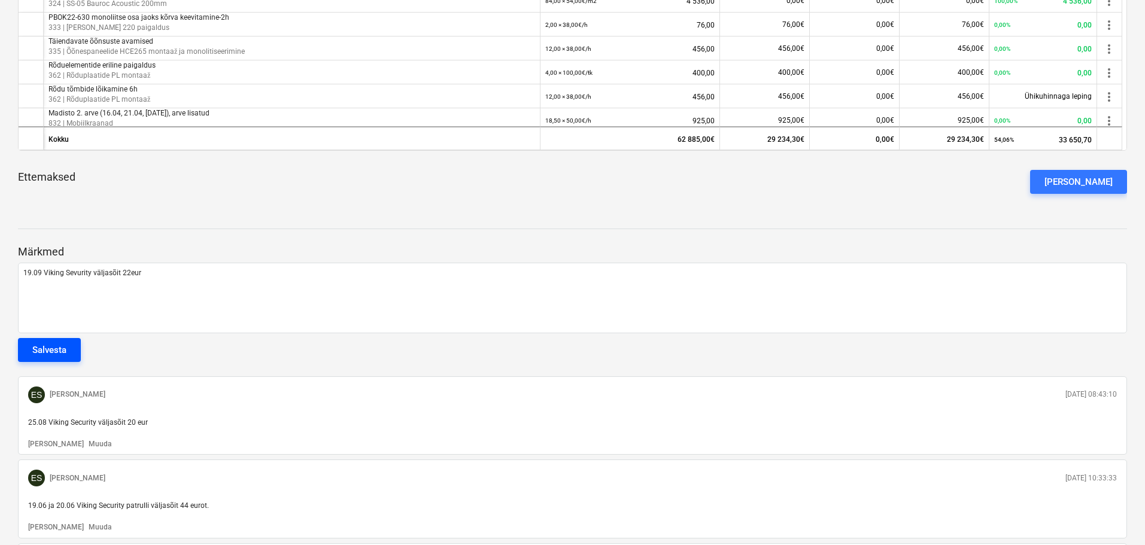
click at [41, 329] on div "Salvesta" at bounding box center [49, 350] width 34 height 16
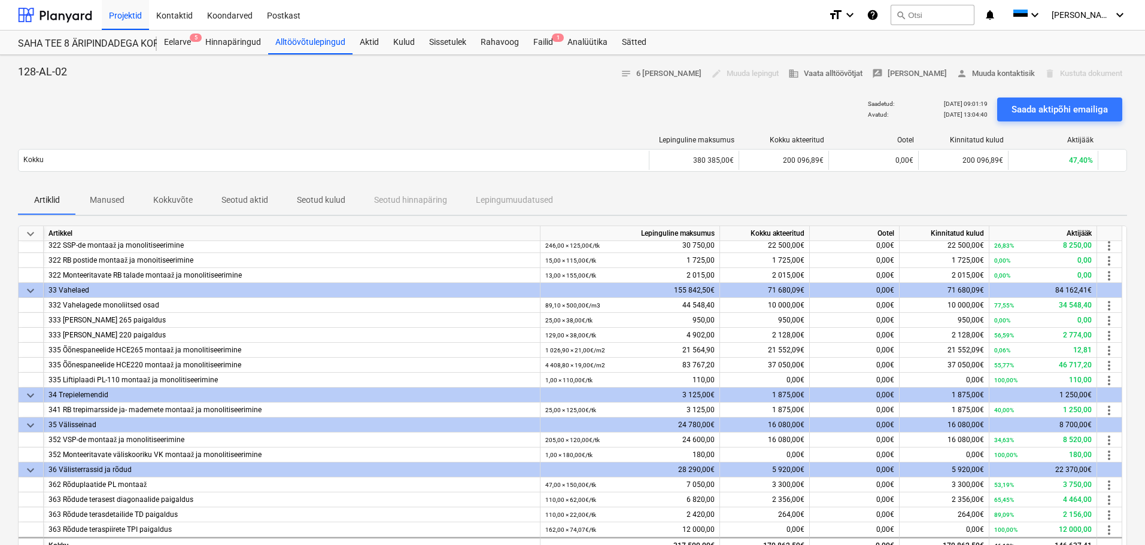
scroll to position [0, 0]
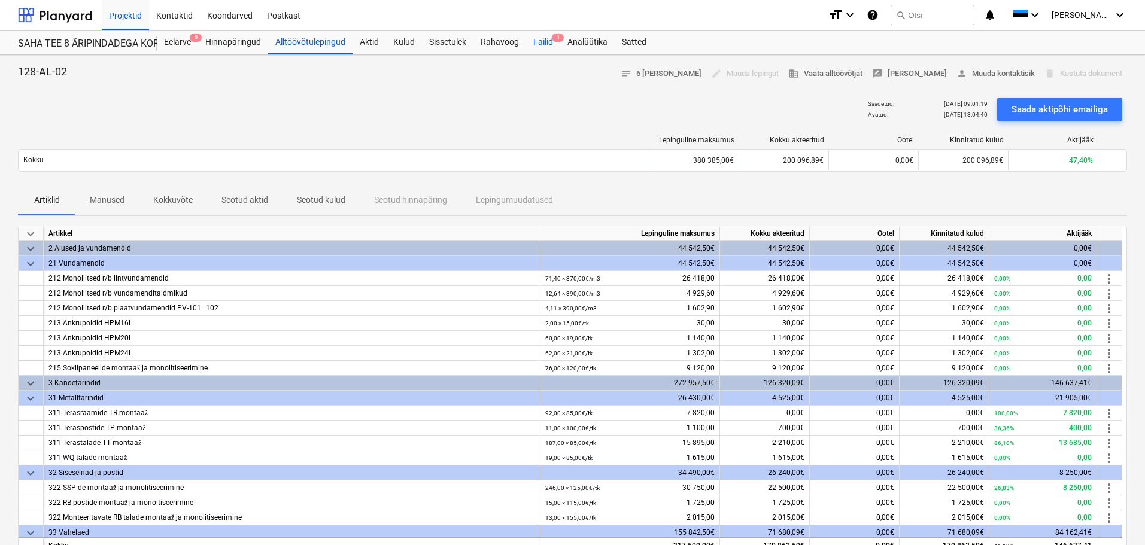
click at [552, 34] on div "Failid 1" at bounding box center [543, 43] width 34 height 24
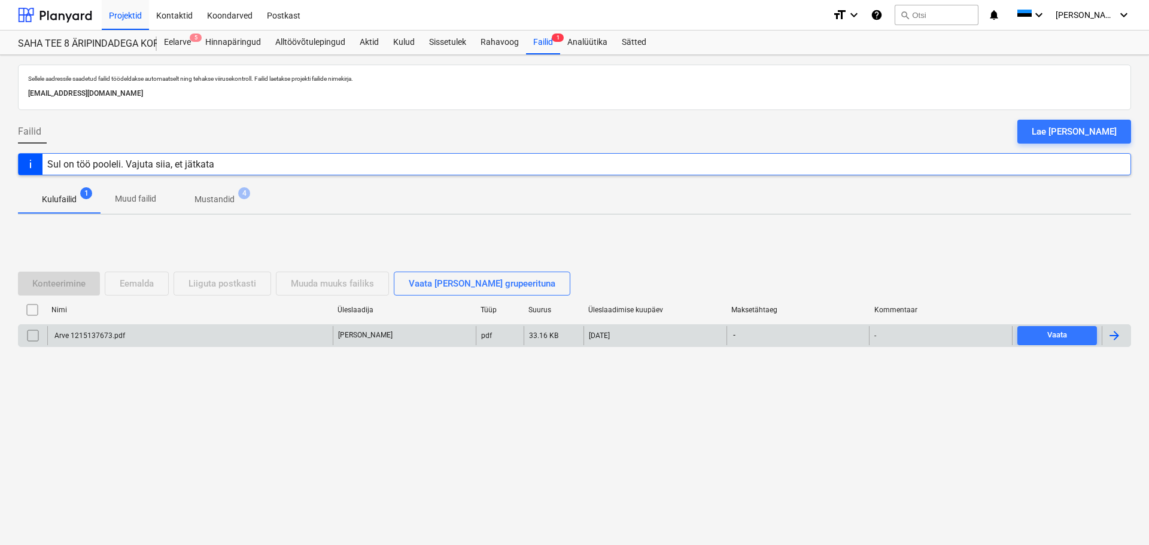
click at [85, 329] on div "Arve 1215137673.pdf" at bounding box center [190, 335] width 286 height 19
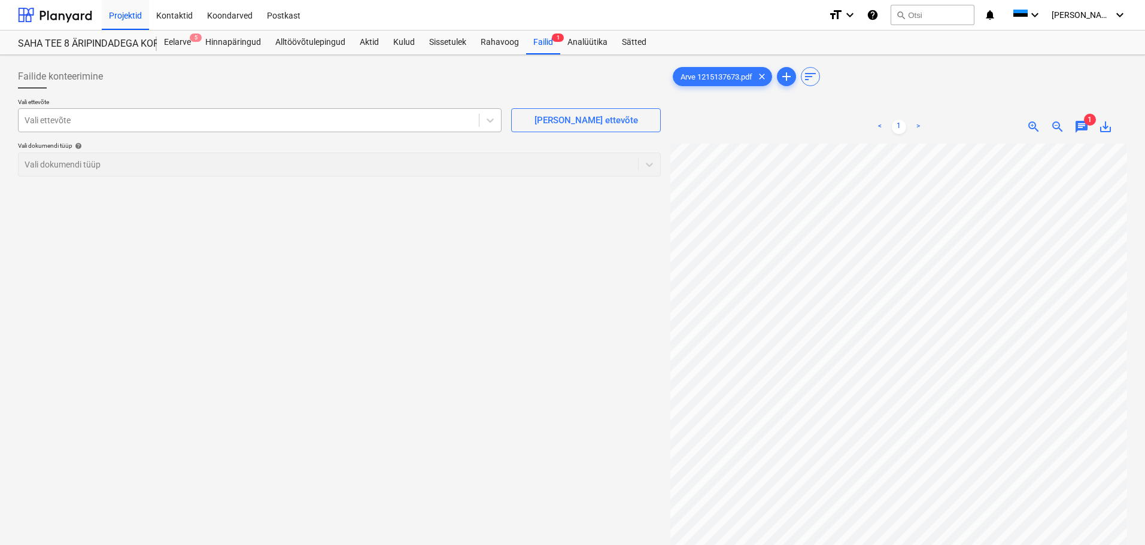
click at [139, 122] on div at bounding box center [249, 120] width 448 height 12
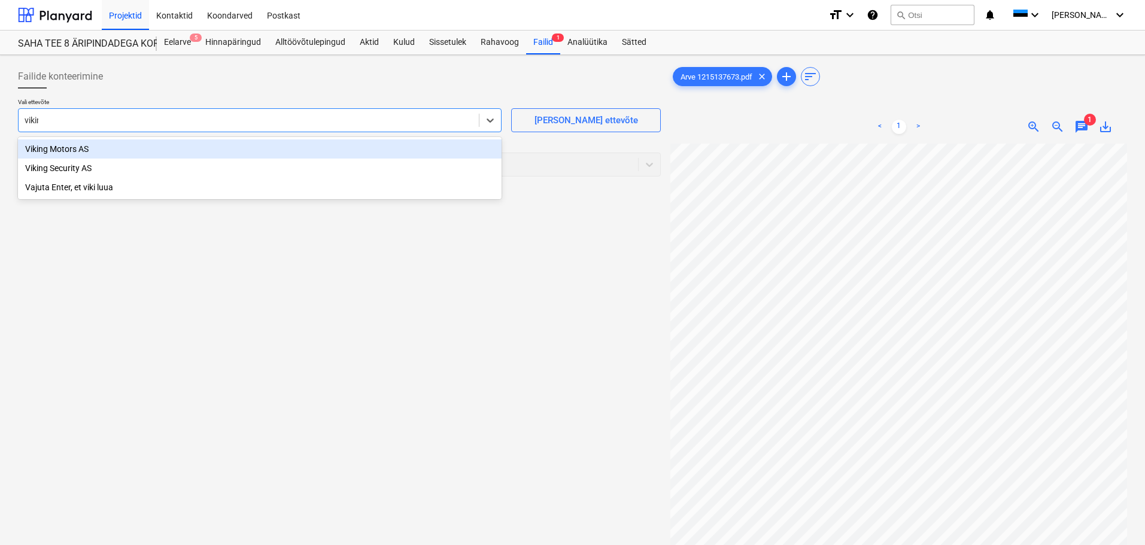
type input "viking"
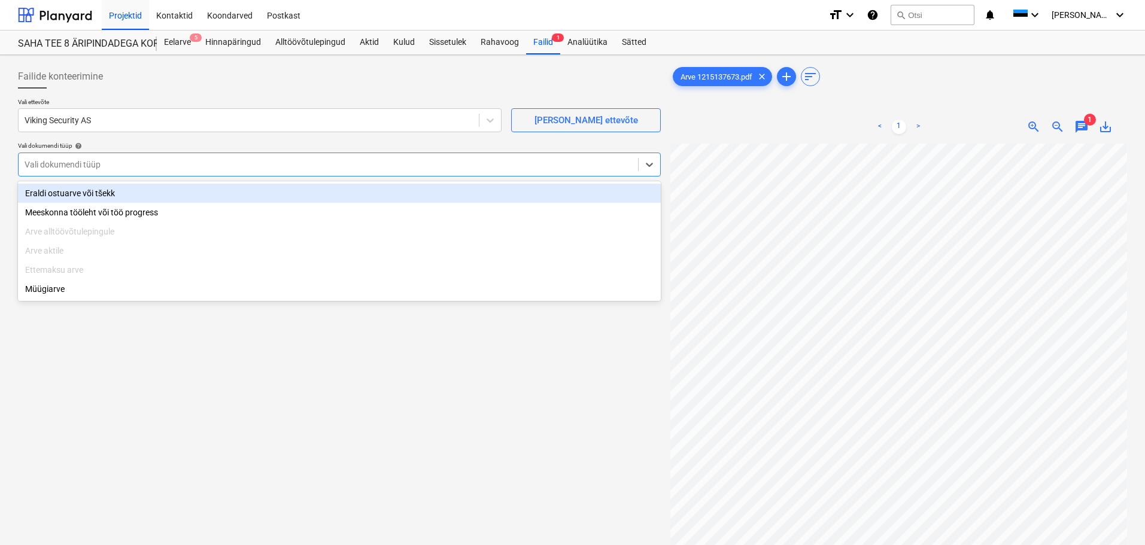
click at [133, 164] on div at bounding box center [329, 165] width 608 height 12
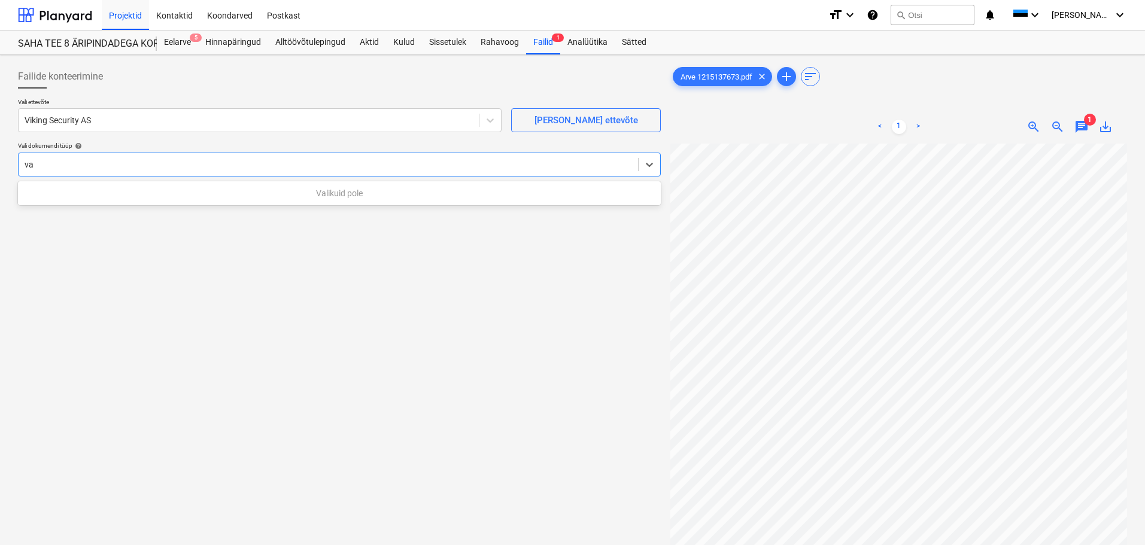
type input "v"
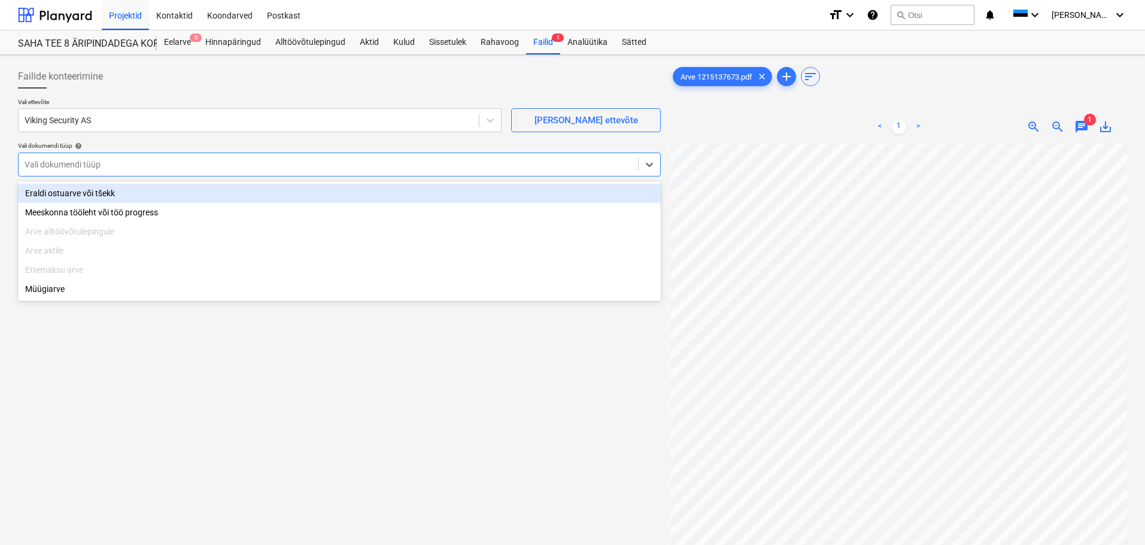
click at [101, 192] on div "Eraldi ostuarve või tšekk" at bounding box center [339, 193] width 643 height 19
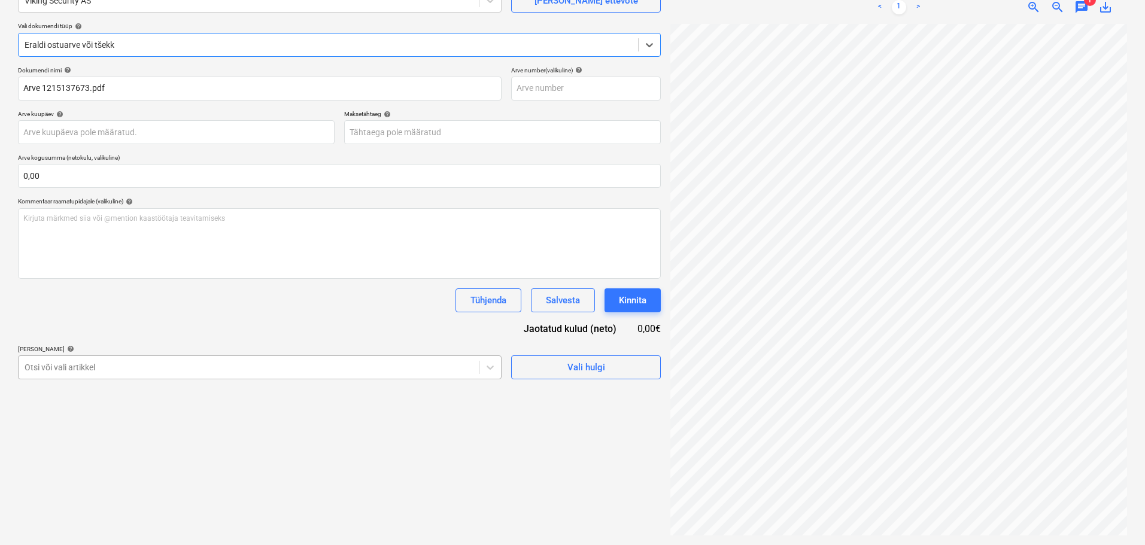
click at [97, 329] on body "Projektid Kontaktid Koondarved Postkast format_size keyboard_arrow_down help se…" at bounding box center [572, 152] width 1145 height 545
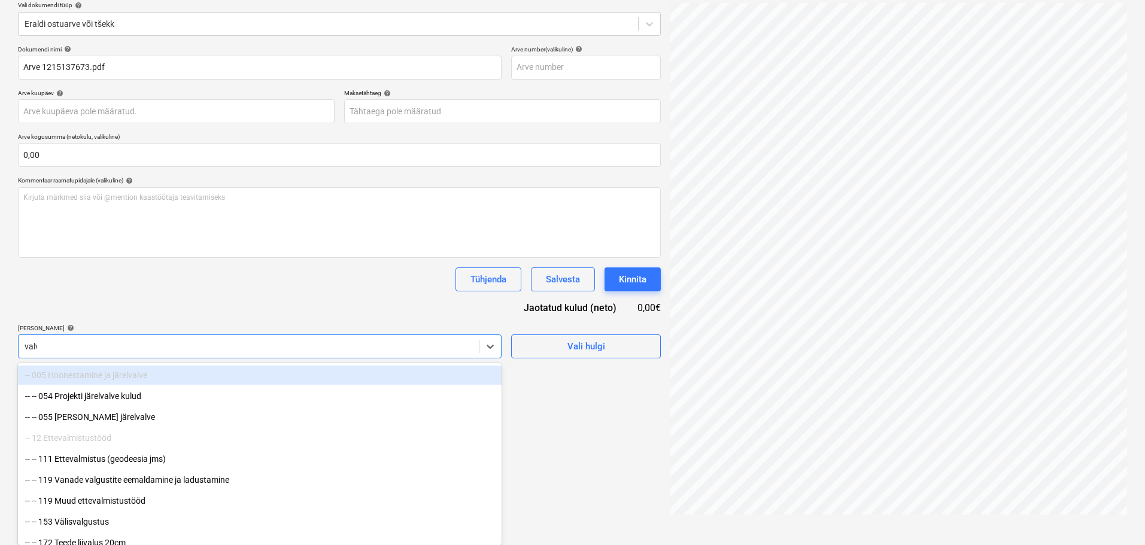
scroll to position [120, 0]
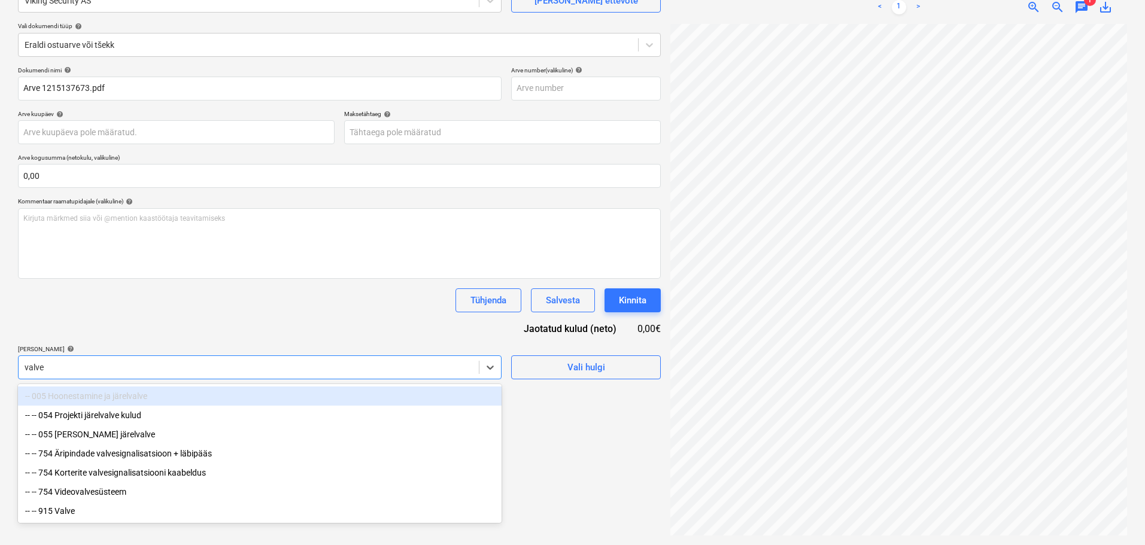
type input "valve"
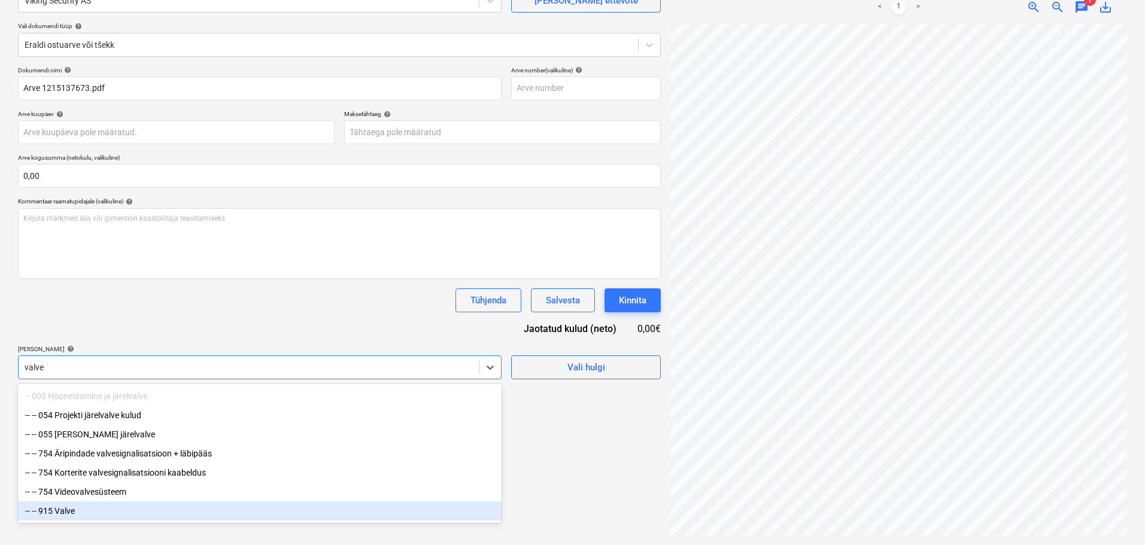
click at [72, 329] on div "-- -- 915 Valve" at bounding box center [260, 511] width 484 height 19
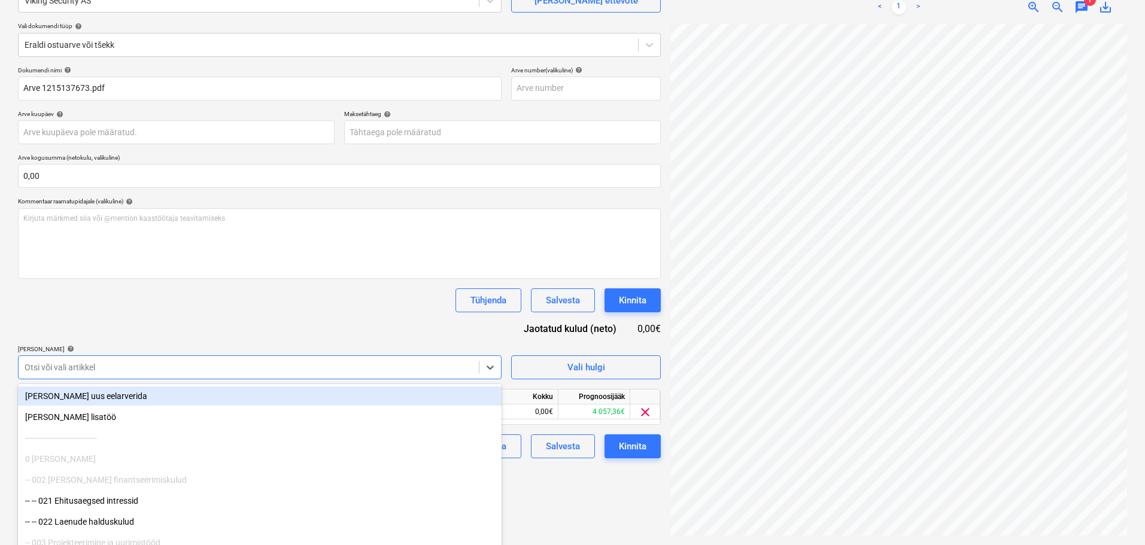
click at [134, 328] on div "Dokumendi nimi help Arve 1215137673.pdf Arve number (valikuline) help Arve kuup…" at bounding box center [339, 262] width 643 height 392
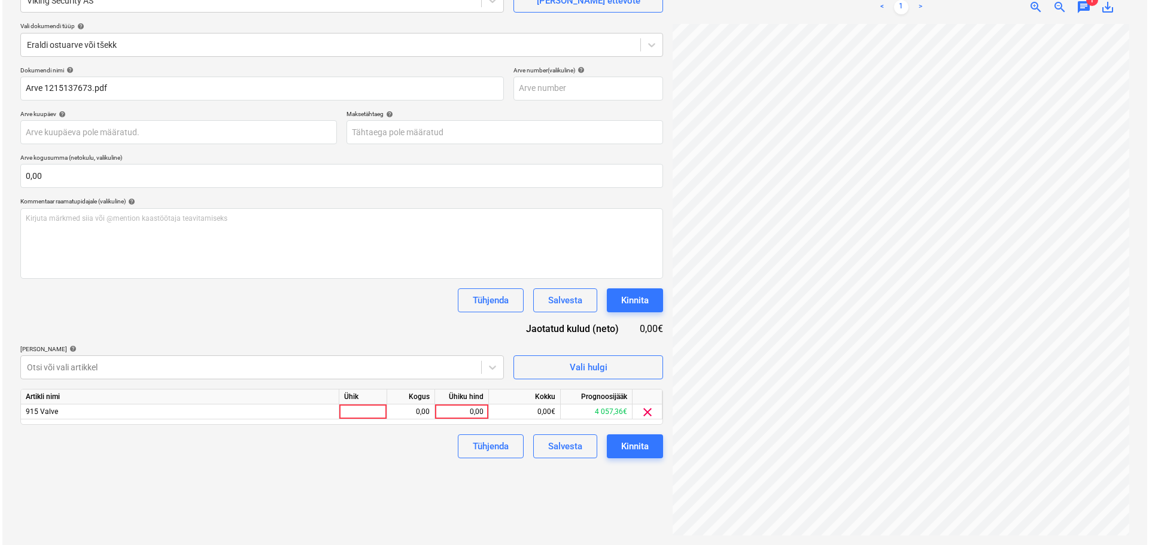
scroll to position [4, 84]
click at [449, 329] on div "0,00" at bounding box center [460, 412] width 44 height 15
type input "22"
click at [370, 329] on div "Failide konteerimine Vali ettevõte Viking Security AS Lisa uus ettevõte Vali do…" at bounding box center [339, 240] width 652 height 600
click at [460, 136] on body "Projektid Kontaktid Koondarved Postkast format_size keyboard_arrow_down help se…" at bounding box center [572, 152] width 1145 height 545
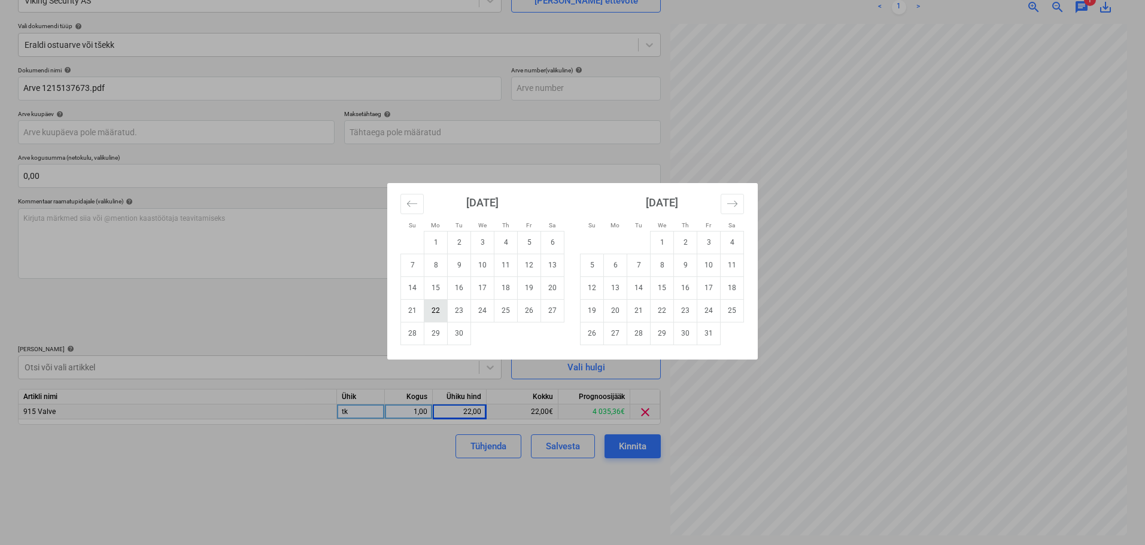
click at [443, 311] on td "22" at bounding box center [435, 310] width 23 height 23
type input "22 Sep 2025"
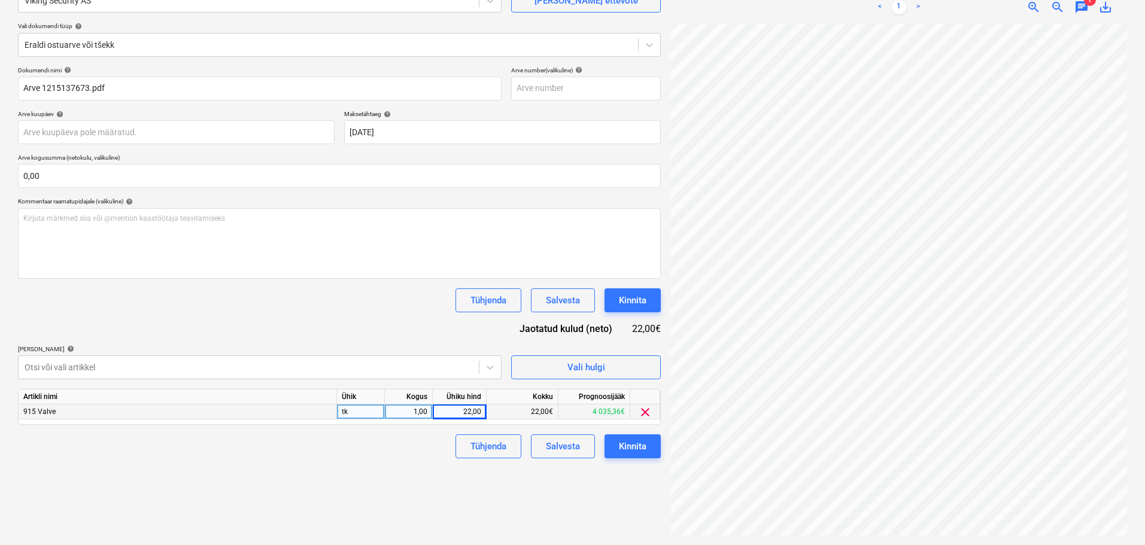
click at [425, 316] on div "Dokumendi nimi help Arve 1215137673.pdf Arve number (valikuline) help Arve kuup…" at bounding box center [339, 262] width 643 height 392
click at [643, 294] on div "Kinnita" at bounding box center [633, 301] width 28 height 16
